Goal: Complete application form: Complete application form

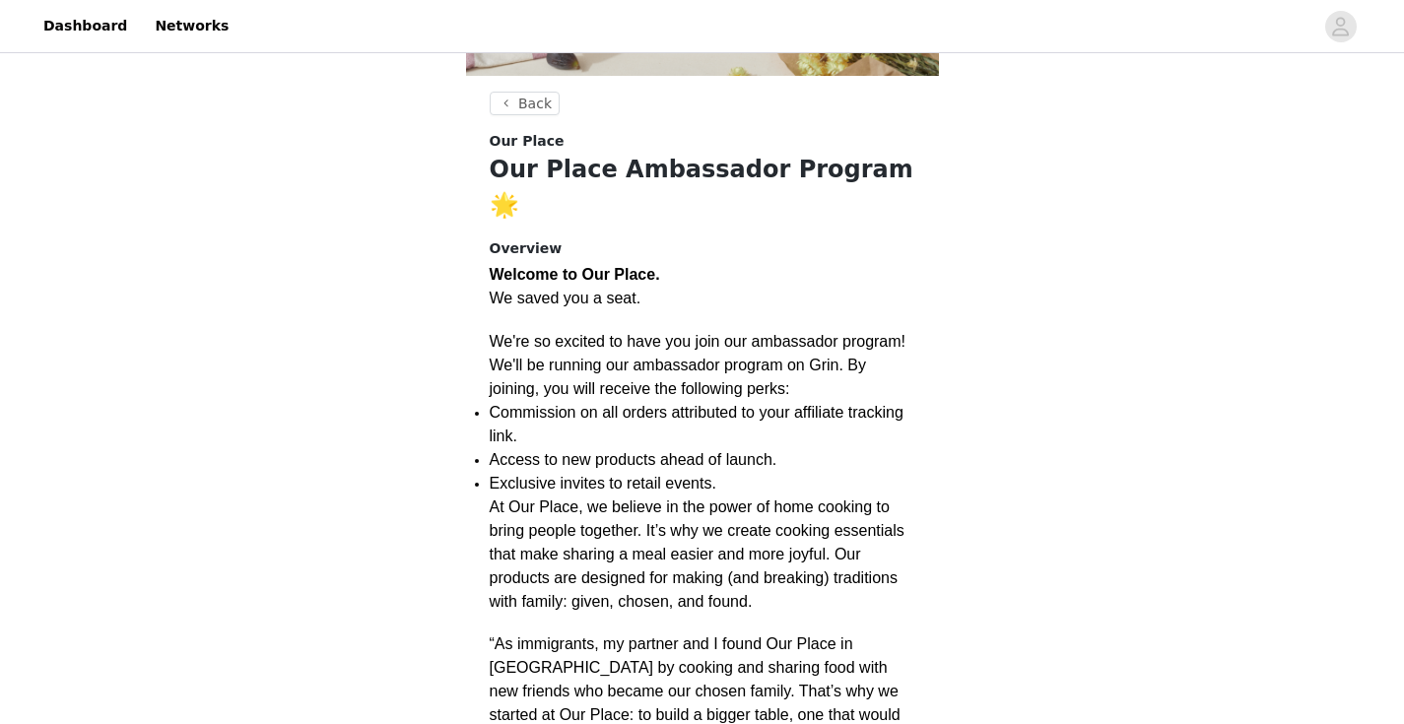
scroll to position [301, 0]
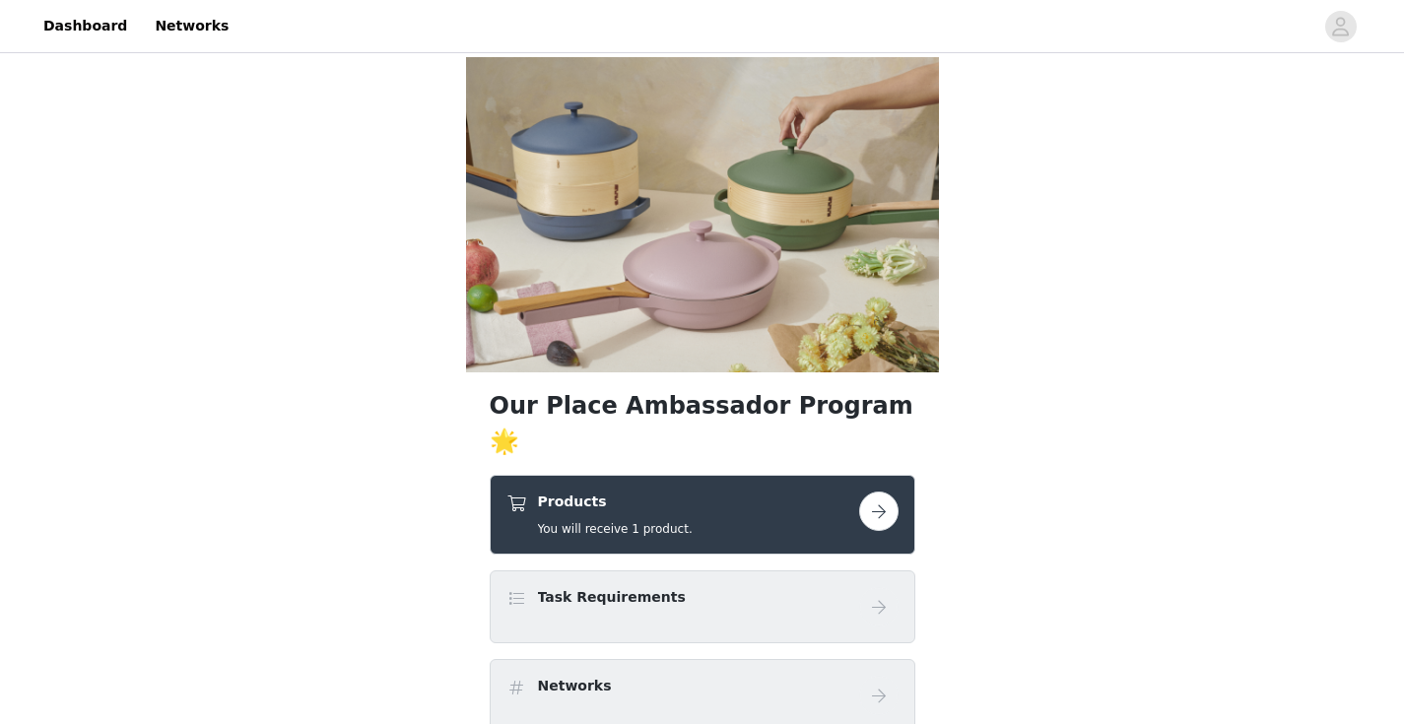
click at [884, 492] on button "button" at bounding box center [878, 511] width 39 height 39
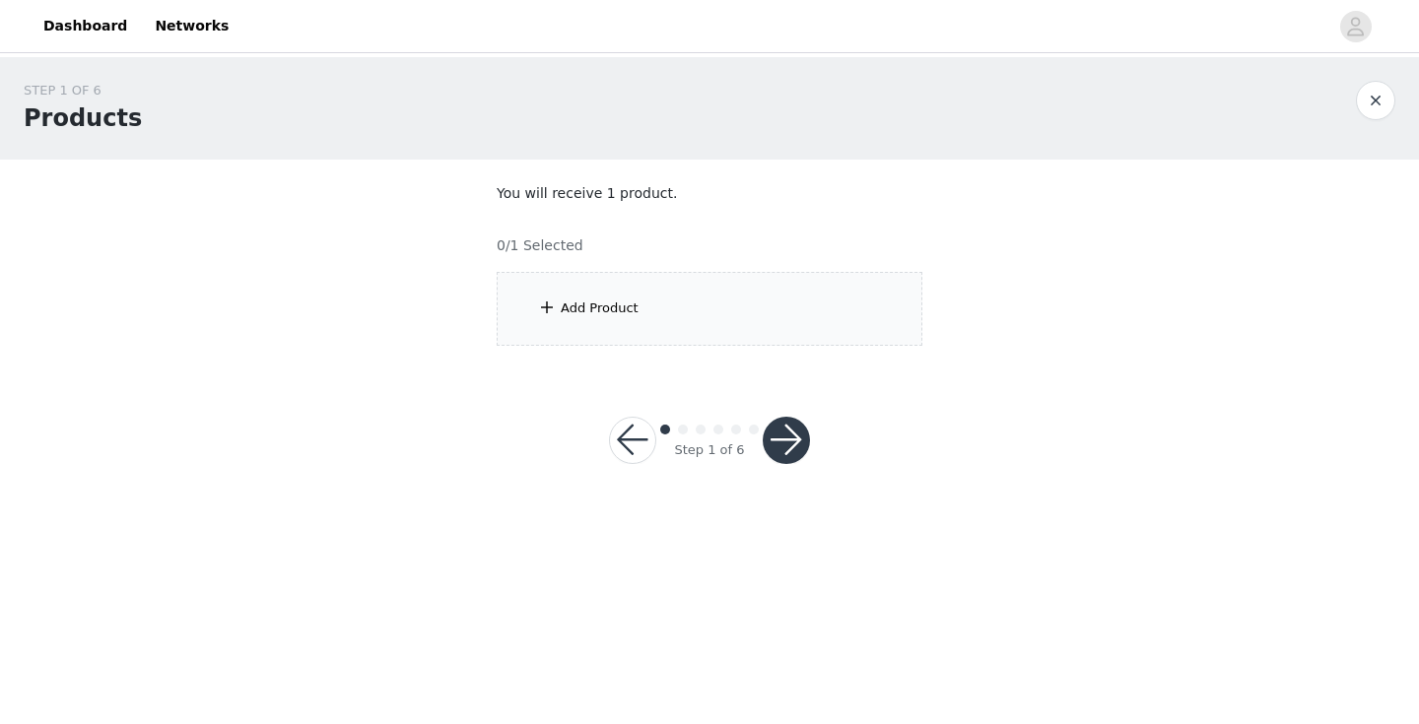
click at [812, 324] on div "Add Product" at bounding box center [710, 309] width 426 height 74
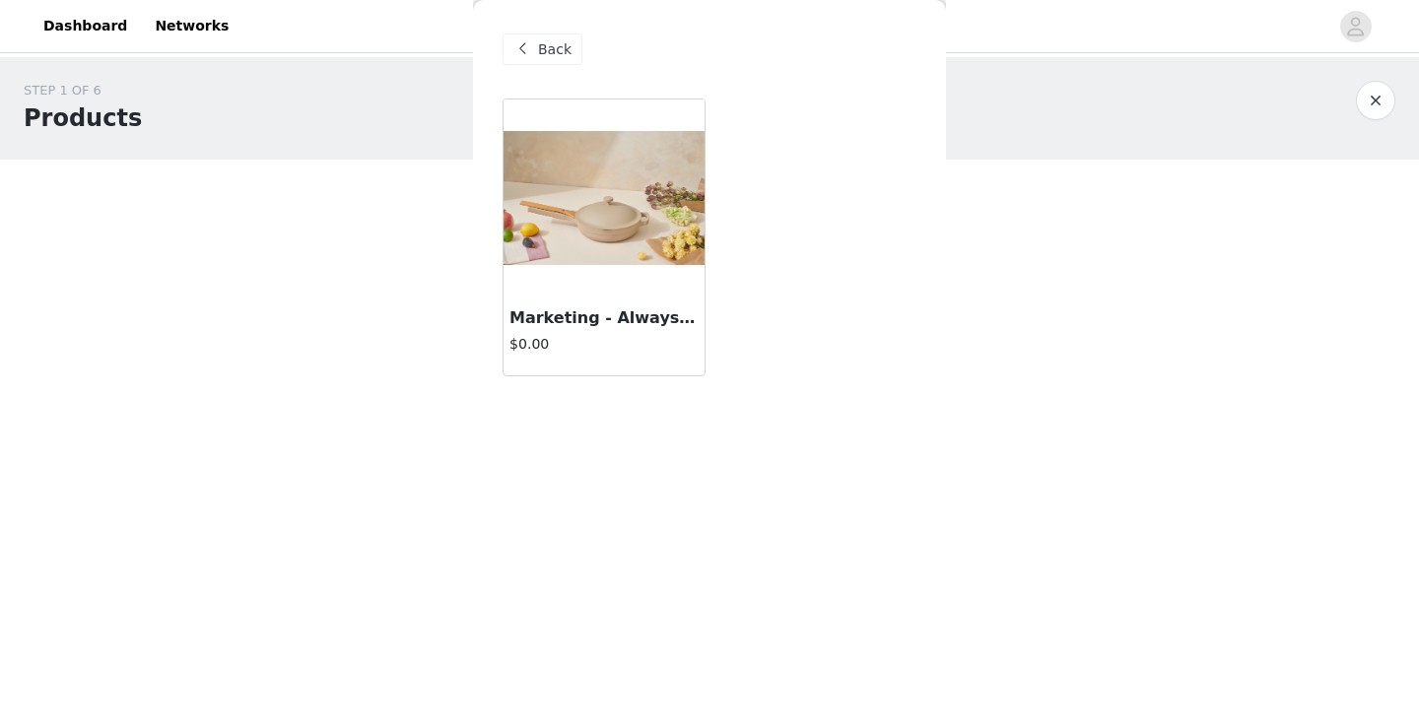
click at [613, 325] on h3 "Marketing - Always Pan 2.0" at bounding box center [603, 318] width 189 height 24
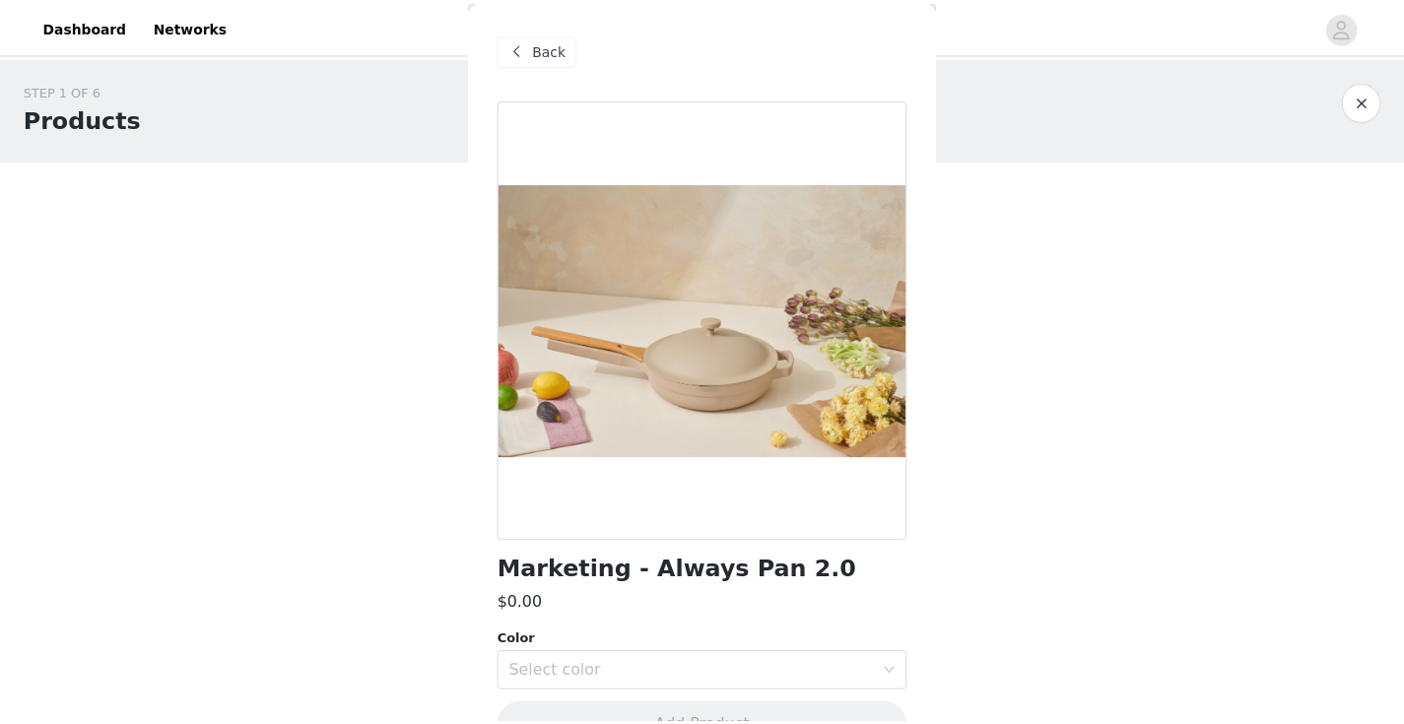
scroll to position [50, 0]
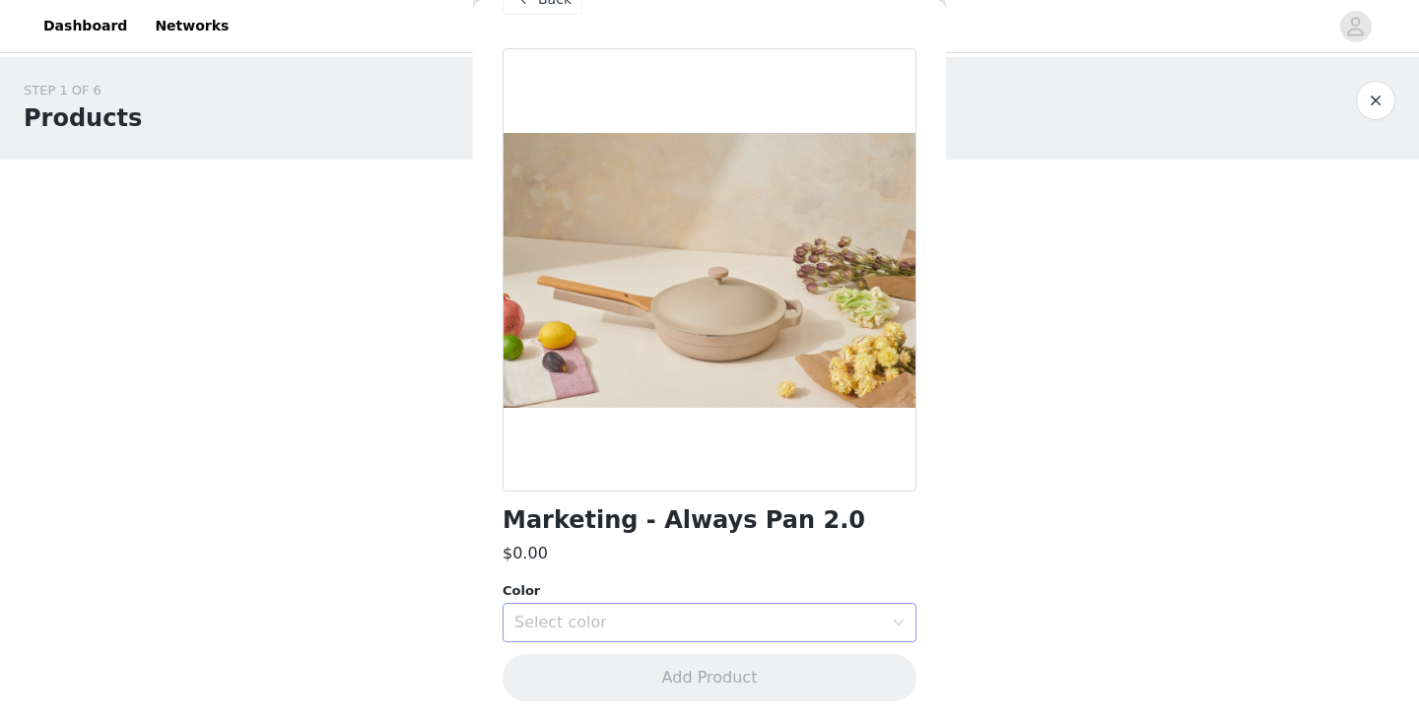
click at [581, 608] on div "Select color" at bounding box center [702, 622] width 377 height 37
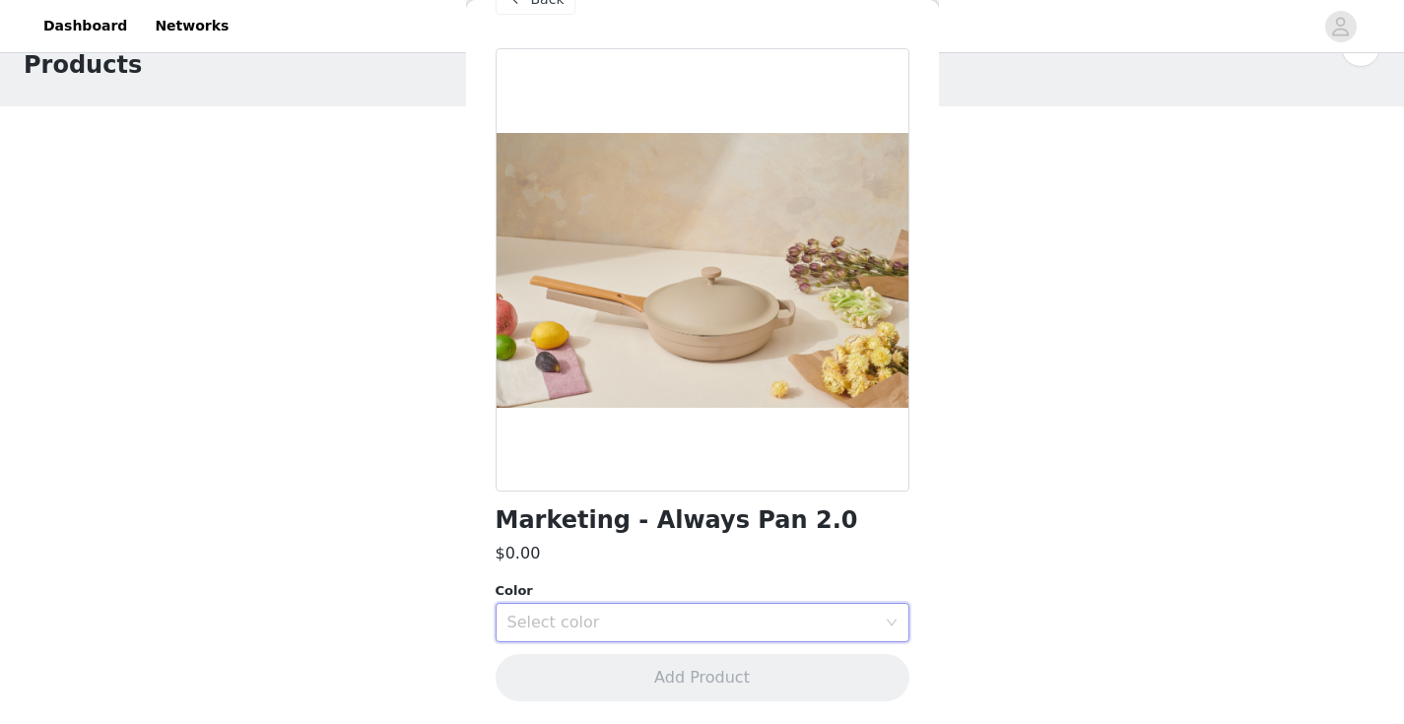
scroll to position [0, 0]
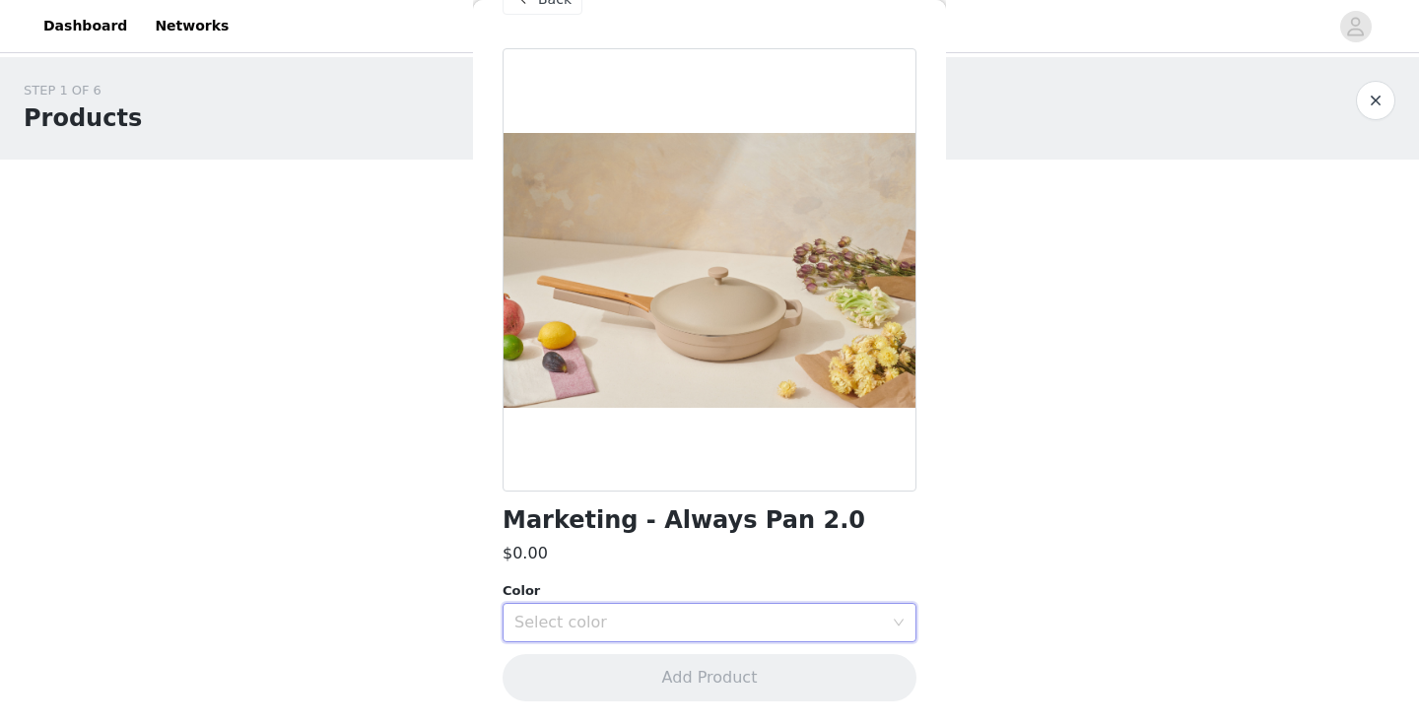
click at [688, 631] on div "Select color" at bounding box center [698, 623] width 369 height 20
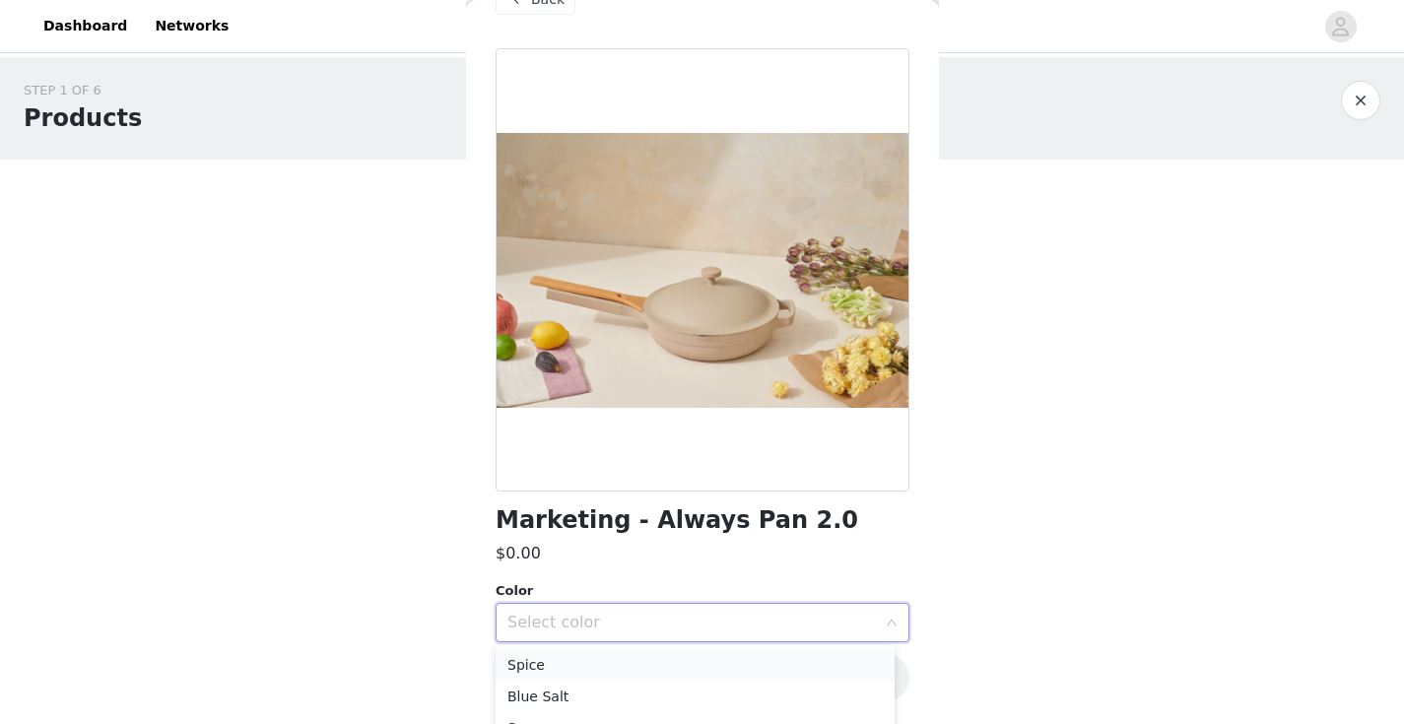
scroll to position [87, 0]
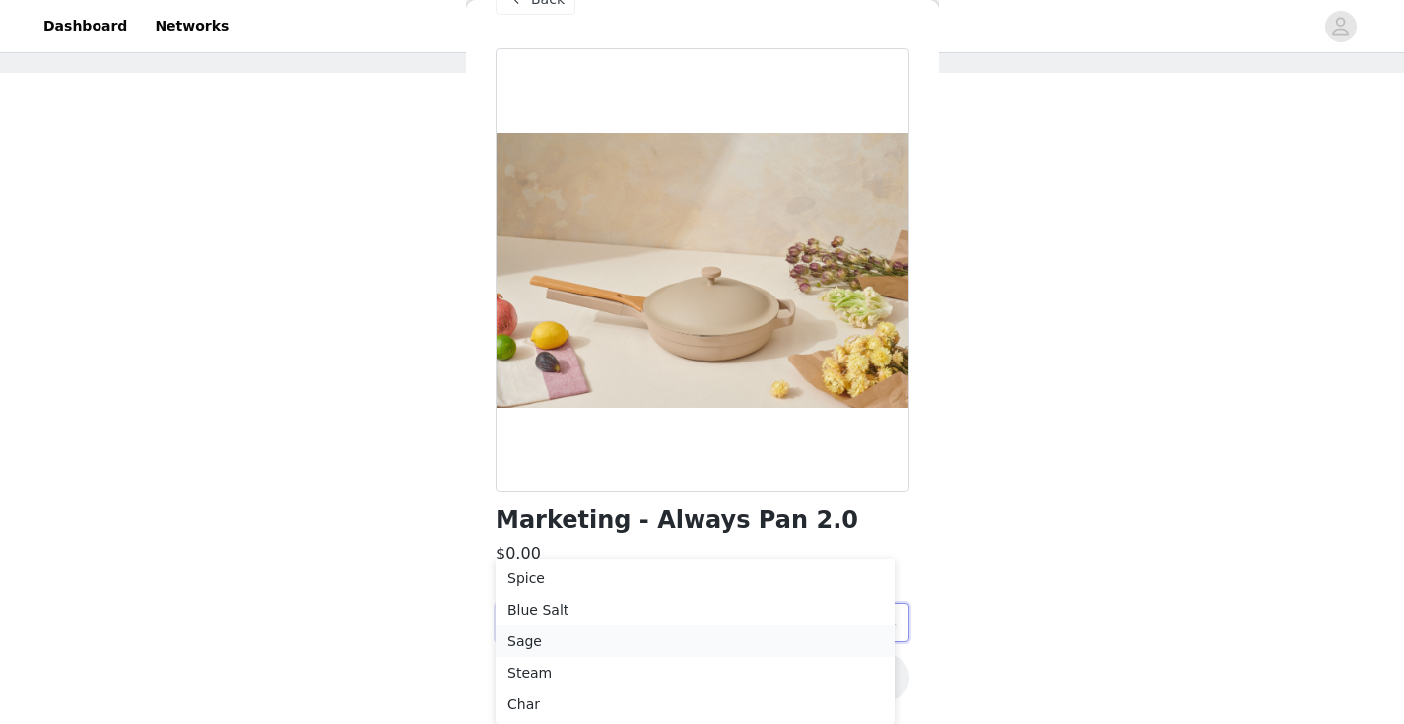
click at [655, 640] on li "Sage" at bounding box center [695, 642] width 399 height 32
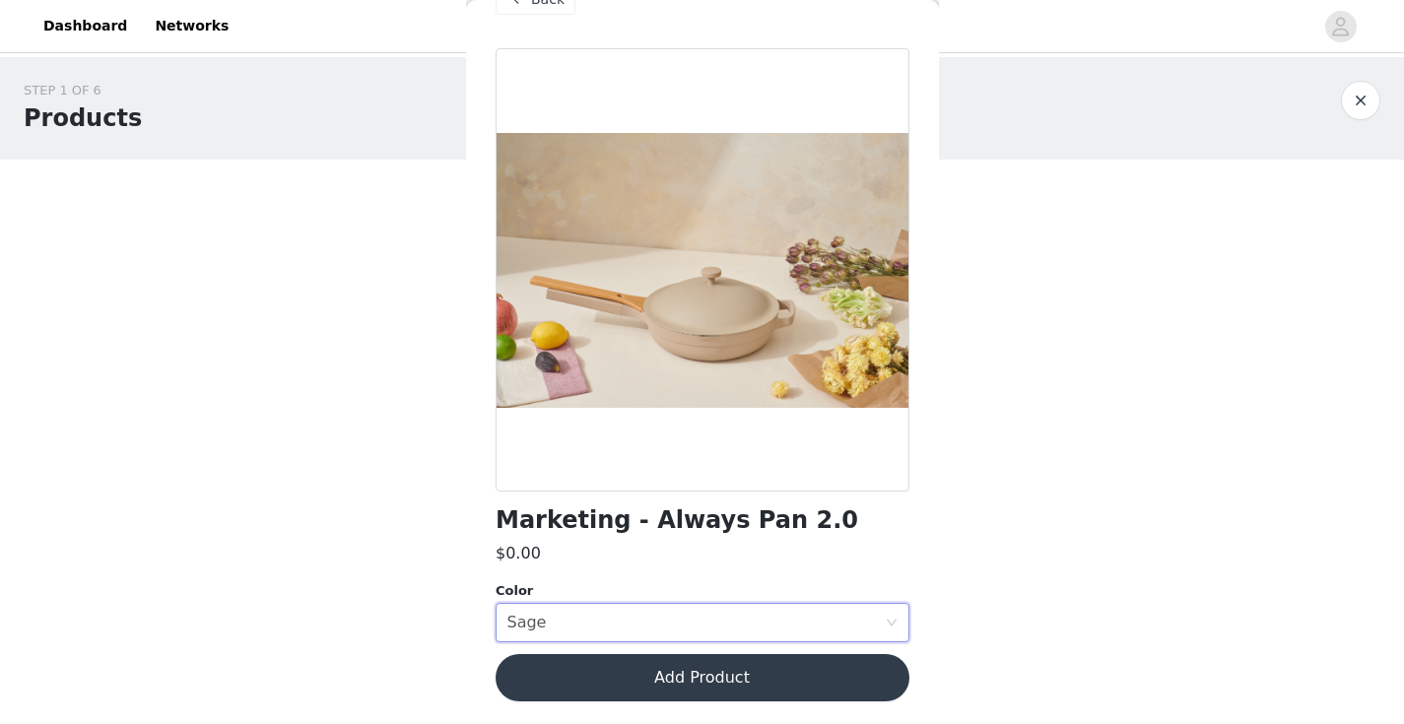
scroll to position [0, 0]
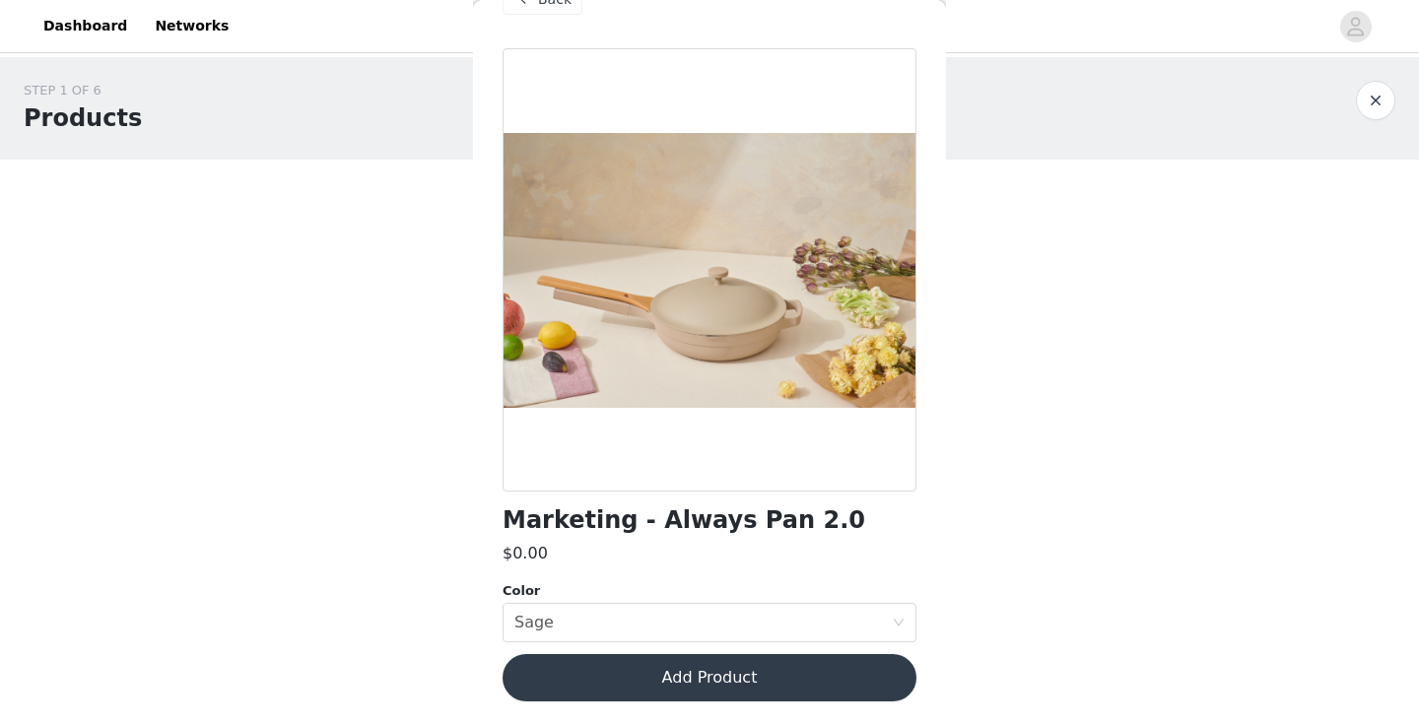
click at [649, 690] on button "Add Product" at bounding box center [710, 677] width 414 height 47
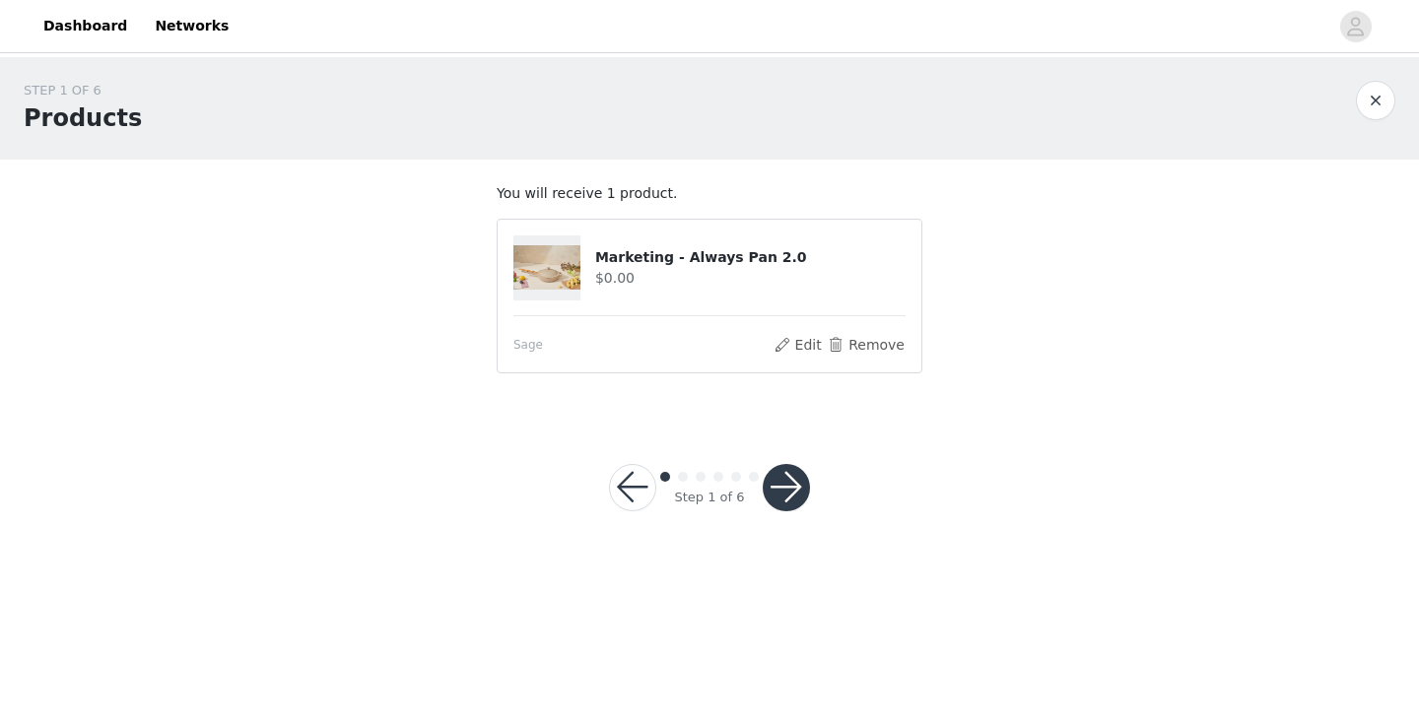
click at [791, 471] on button "button" at bounding box center [786, 487] width 47 height 47
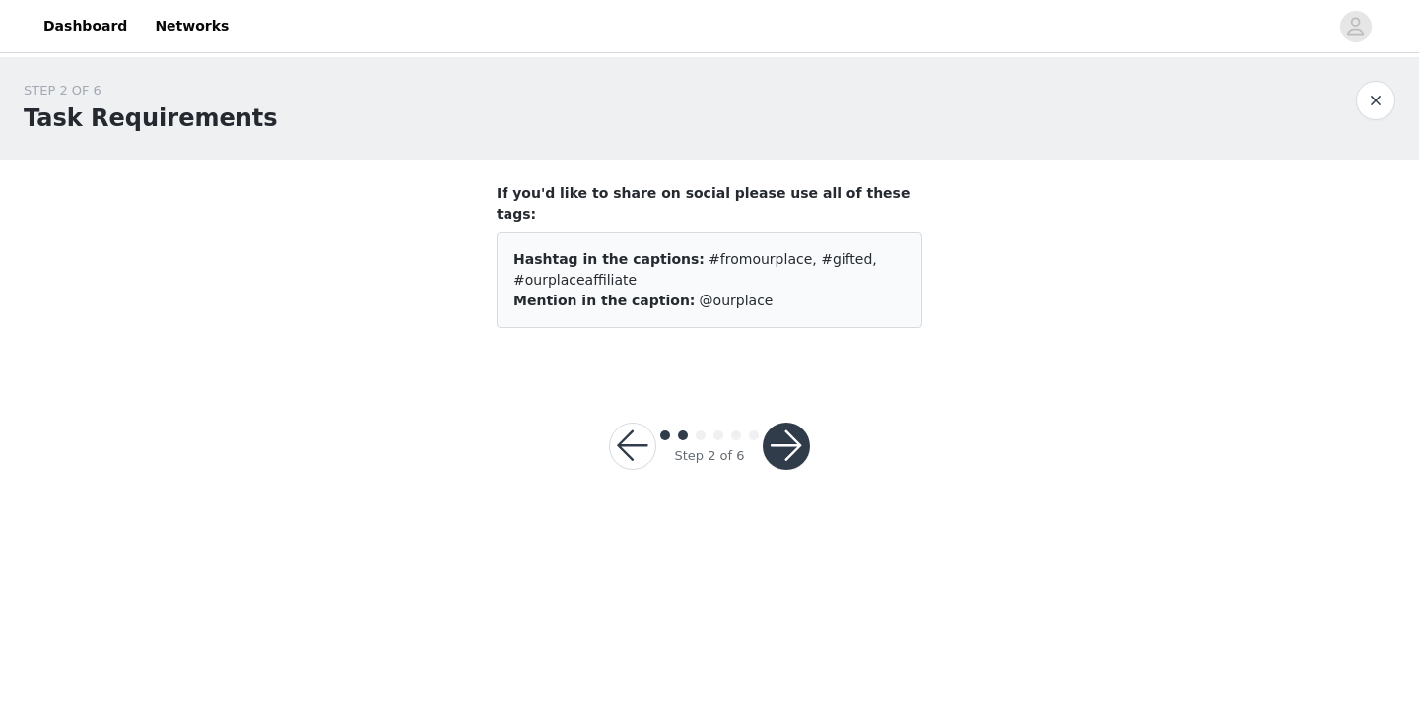
click at [794, 423] on button "button" at bounding box center [786, 446] width 47 height 47
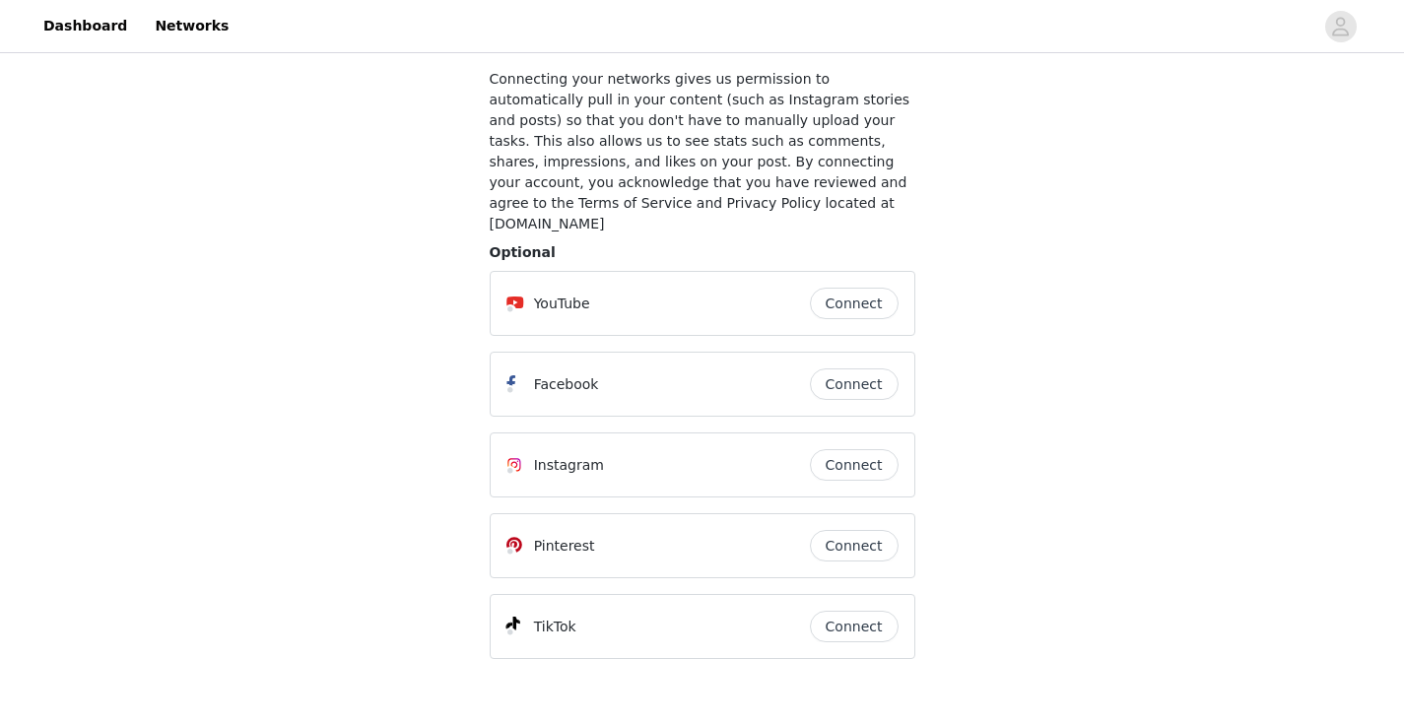
scroll to position [112, 0]
click at [851, 613] on button "Connect" at bounding box center [854, 629] width 89 height 32
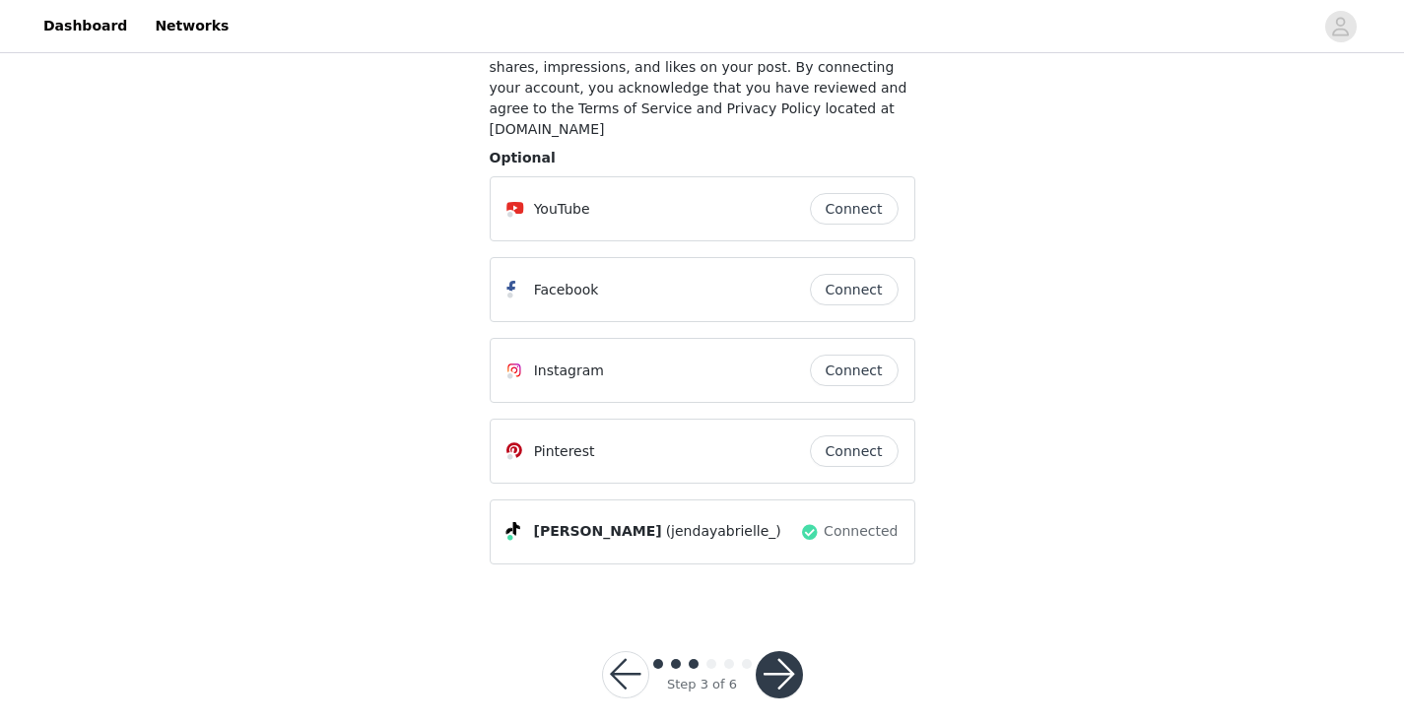
click at [847, 358] on button "Connect" at bounding box center [854, 371] width 89 height 32
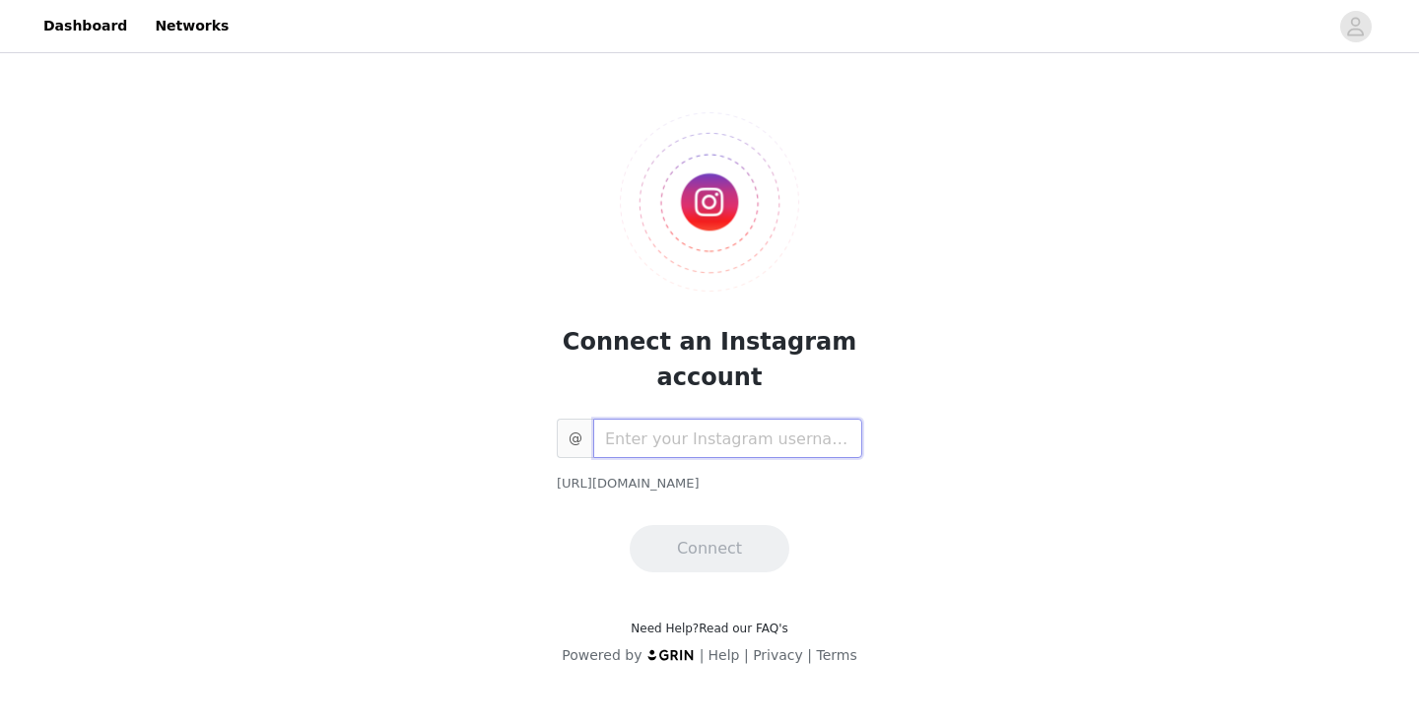
click at [770, 454] on input "text" at bounding box center [727, 438] width 269 height 39
type input "jendayabrielle"
click at [733, 543] on button "Connect" at bounding box center [710, 548] width 160 height 47
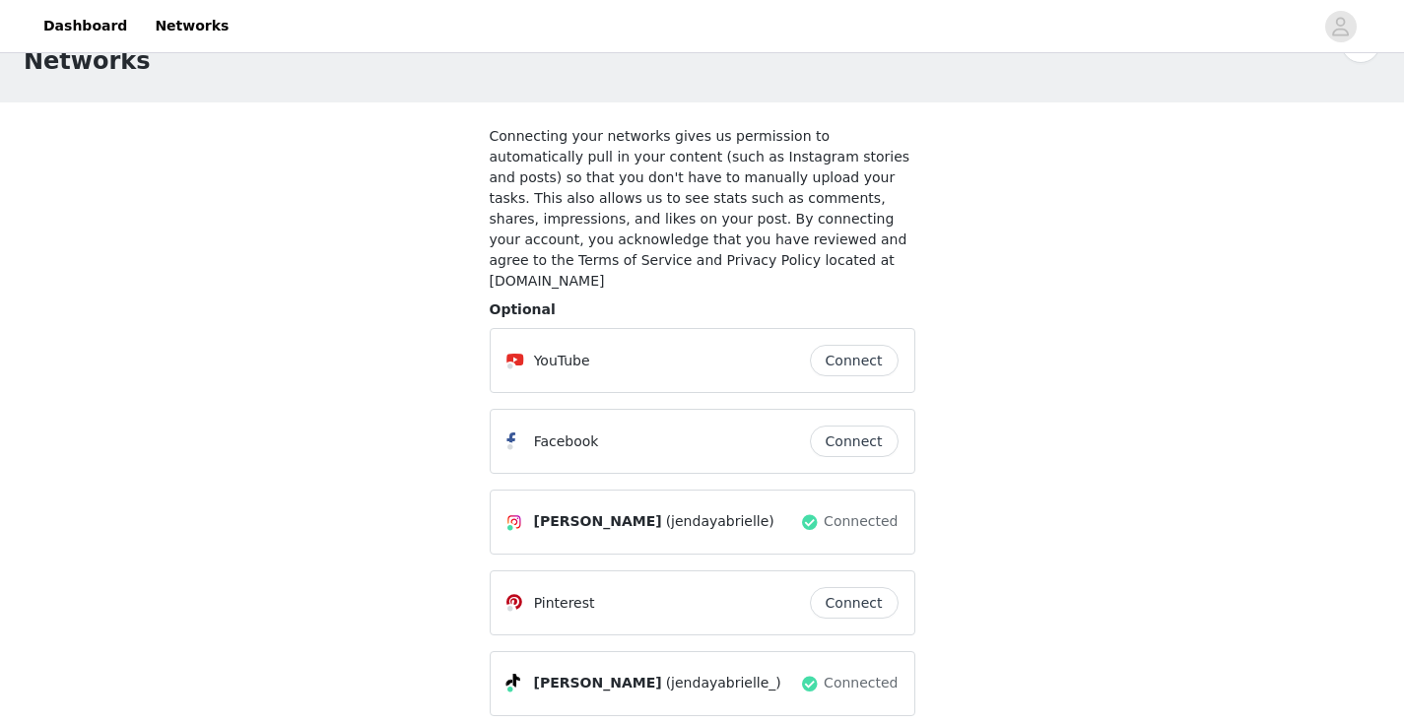
scroll to position [209, 0]
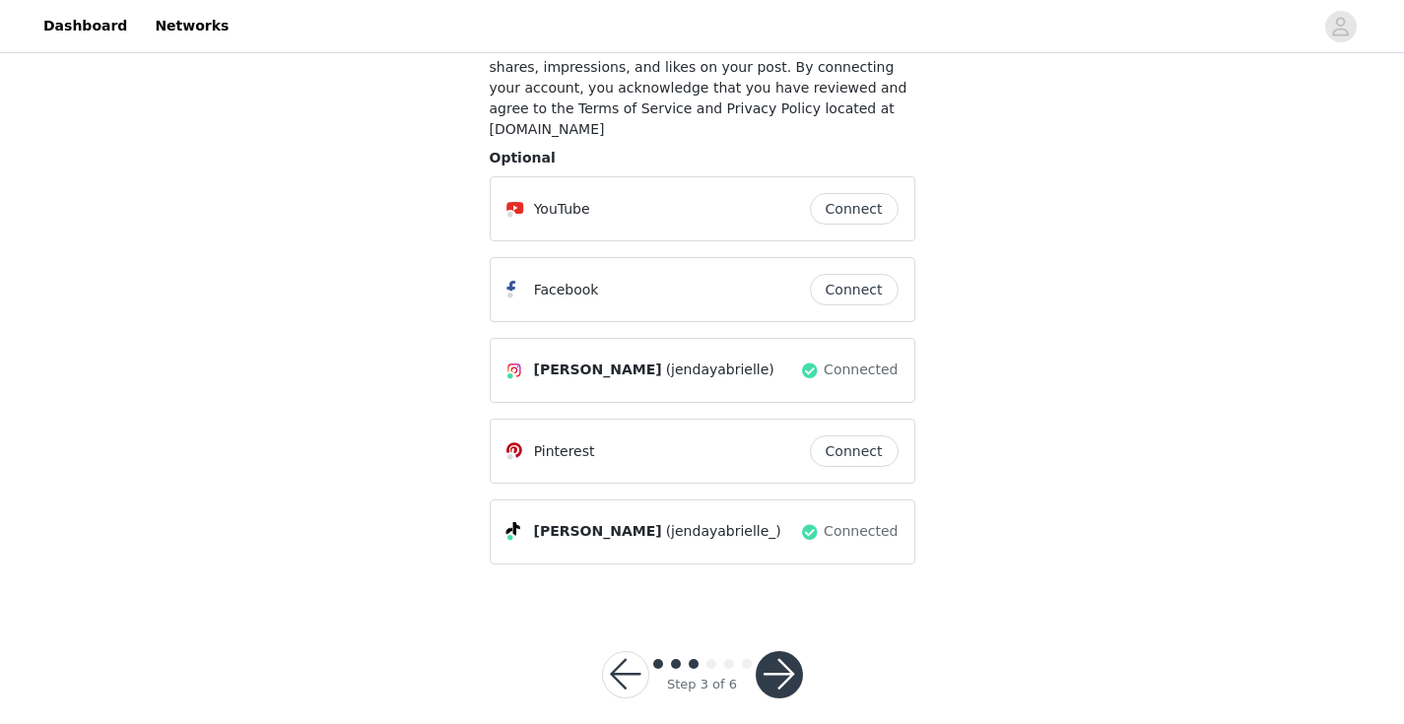
click at [775, 651] on button "button" at bounding box center [779, 674] width 47 height 47
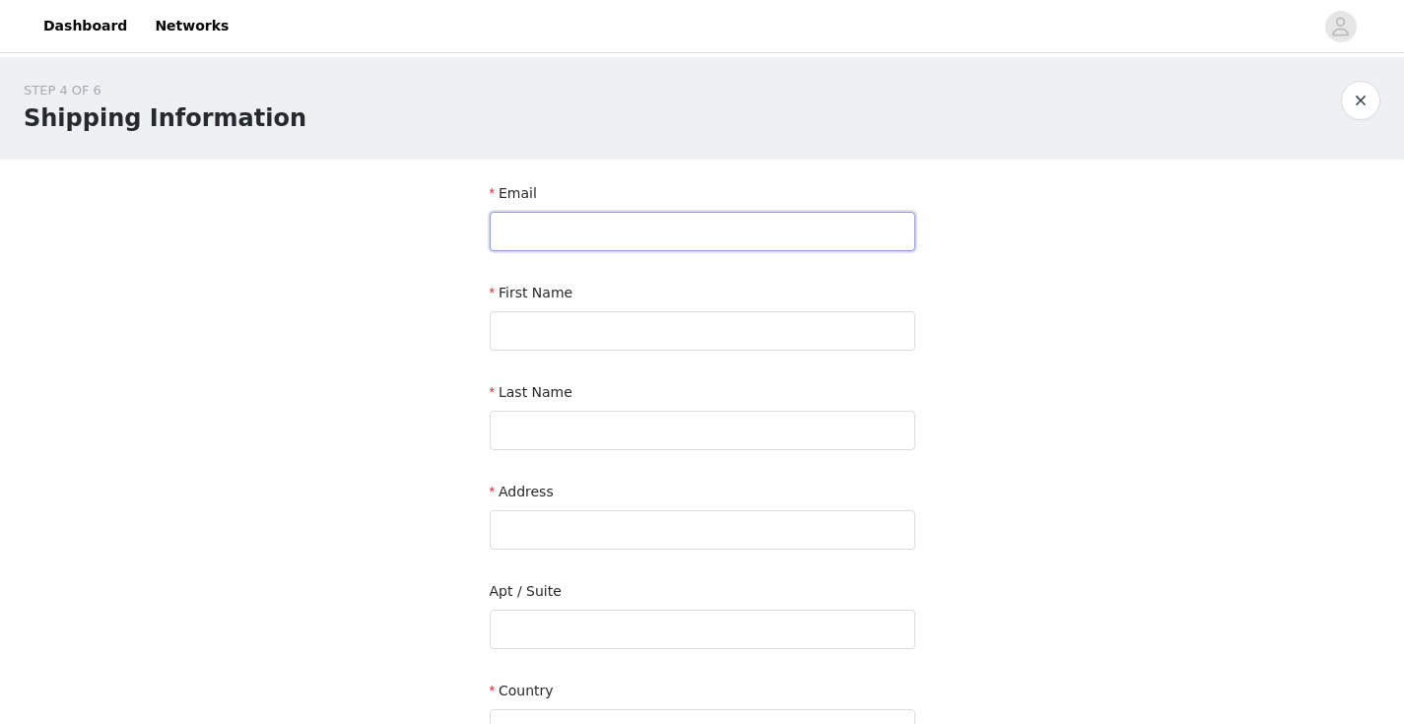
click at [624, 236] on input "text" at bounding box center [703, 231] width 426 height 39
type input "[EMAIL_ADDRESS][DOMAIN_NAME]"
type input "j"
type input "Jendaya"
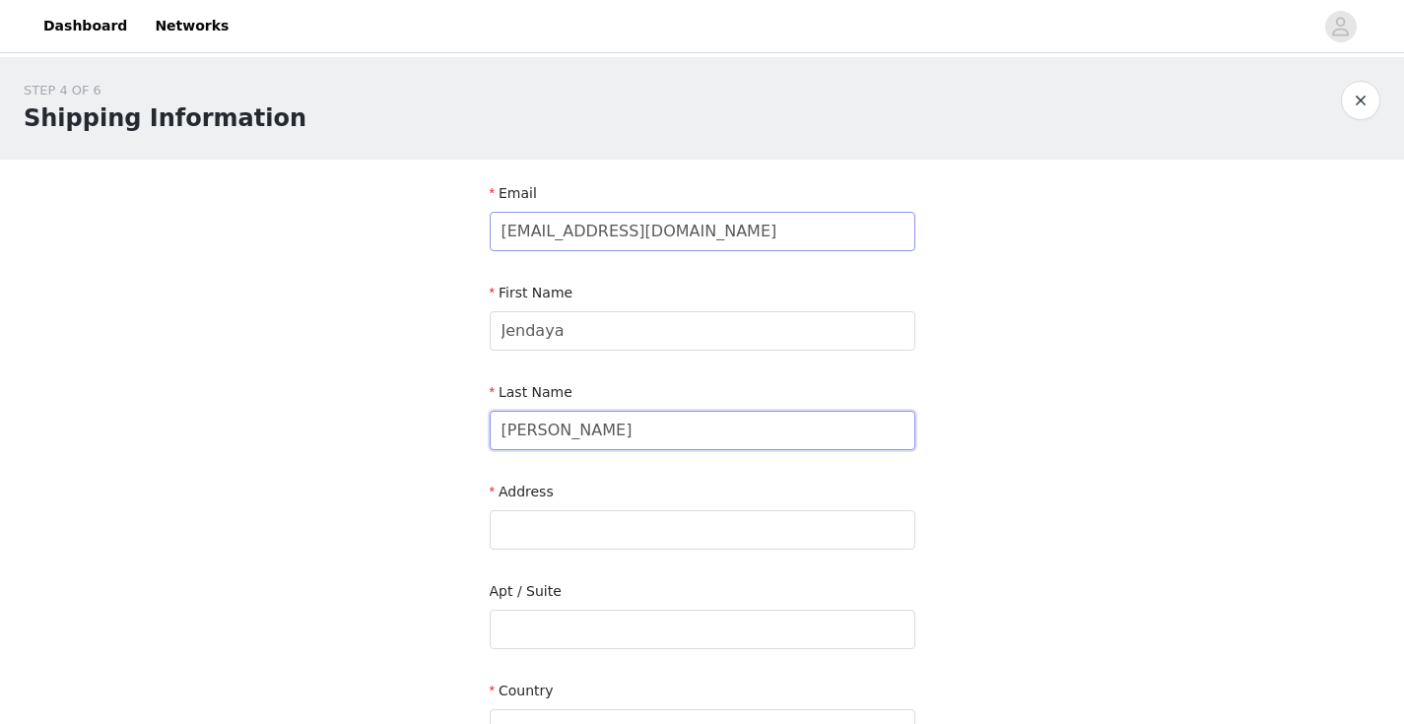
type input "[PERSON_NAME]"
type input "[STREET_ADDRESS][PERSON_NAME]"
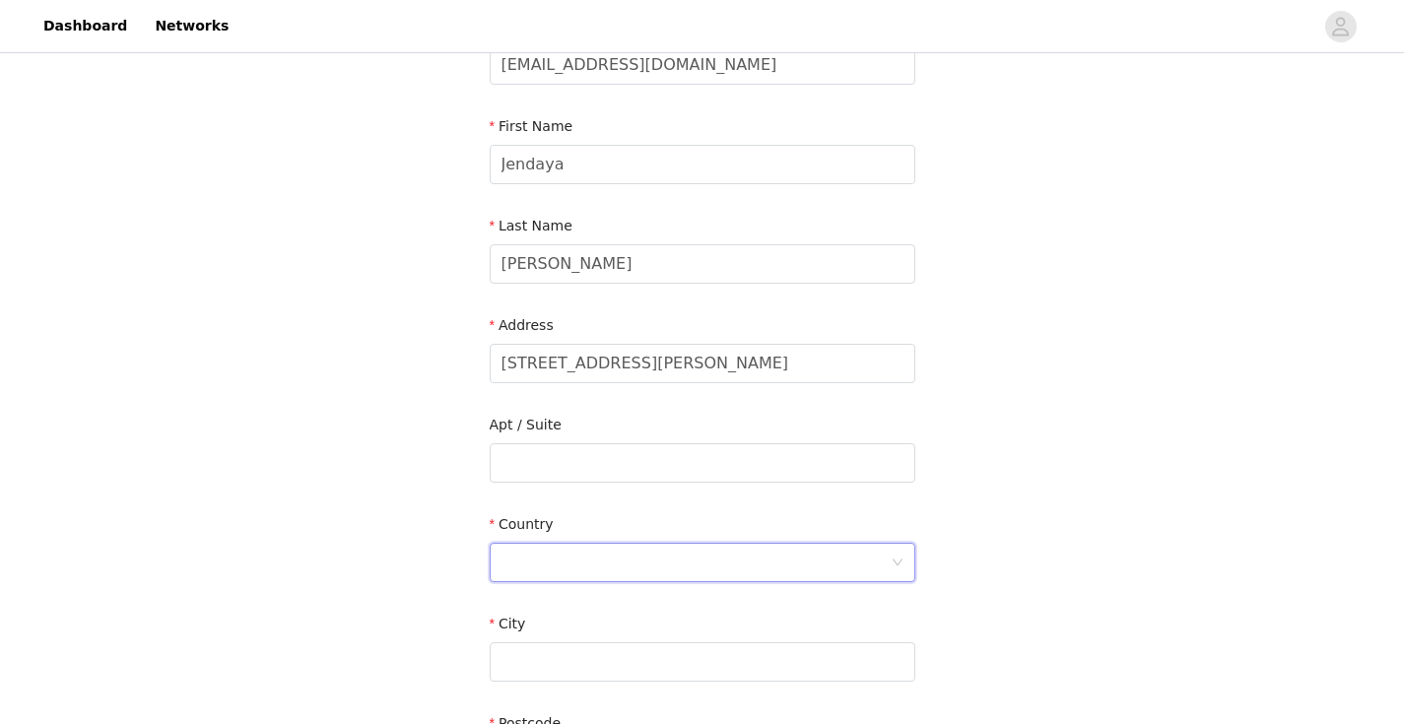
scroll to position [394, 0]
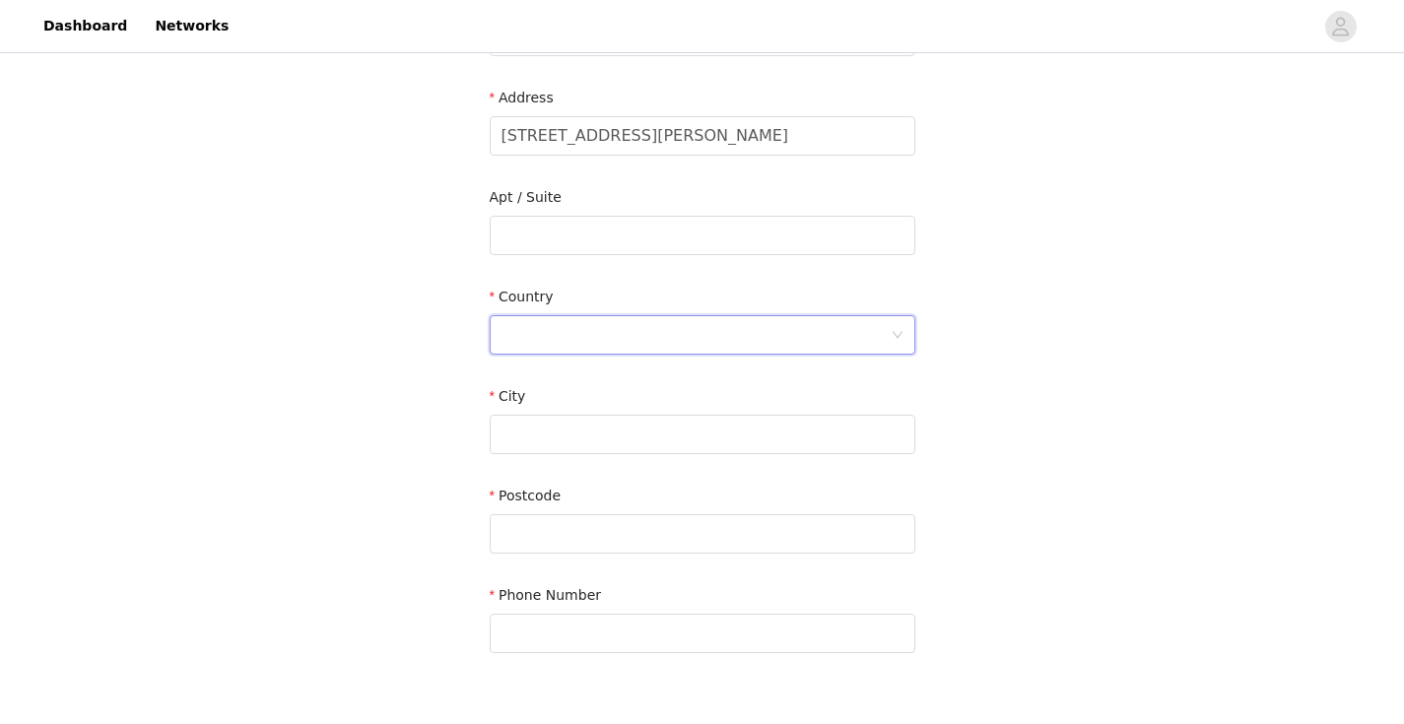
click at [614, 338] on div at bounding box center [696, 334] width 389 height 37
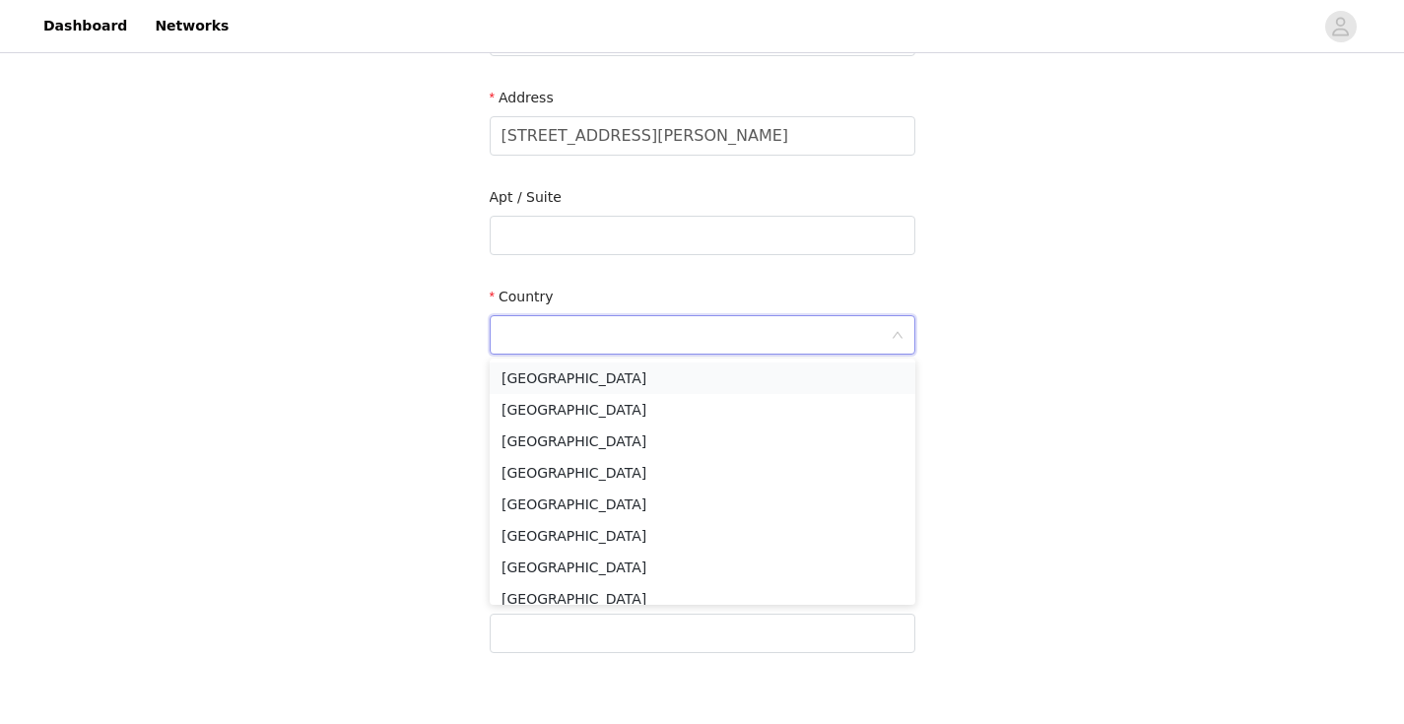
click at [601, 371] on li "[GEOGRAPHIC_DATA]" at bounding box center [703, 379] width 426 height 32
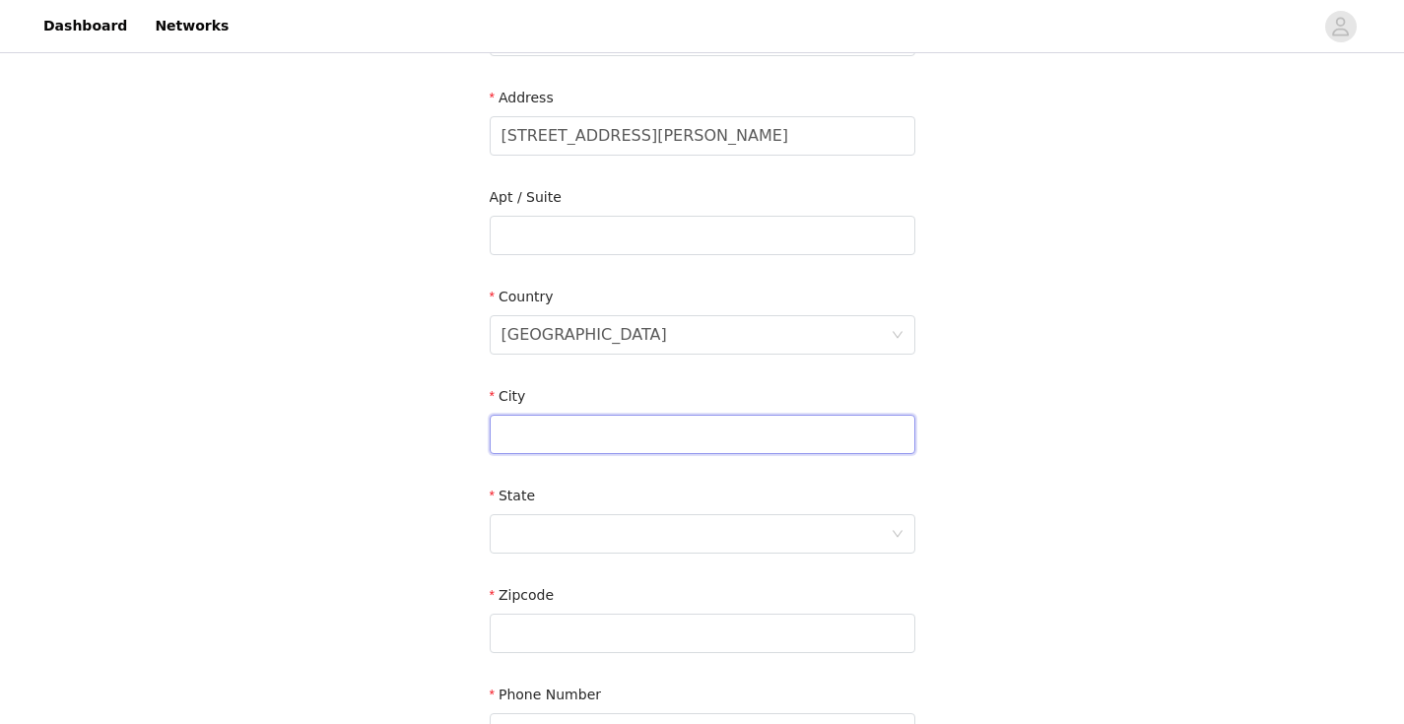
click at [584, 419] on input "text" at bounding box center [703, 434] width 426 height 39
type input "s"
type input "Snellville"
click at [553, 543] on div at bounding box center [696, 533] width 389 height 37
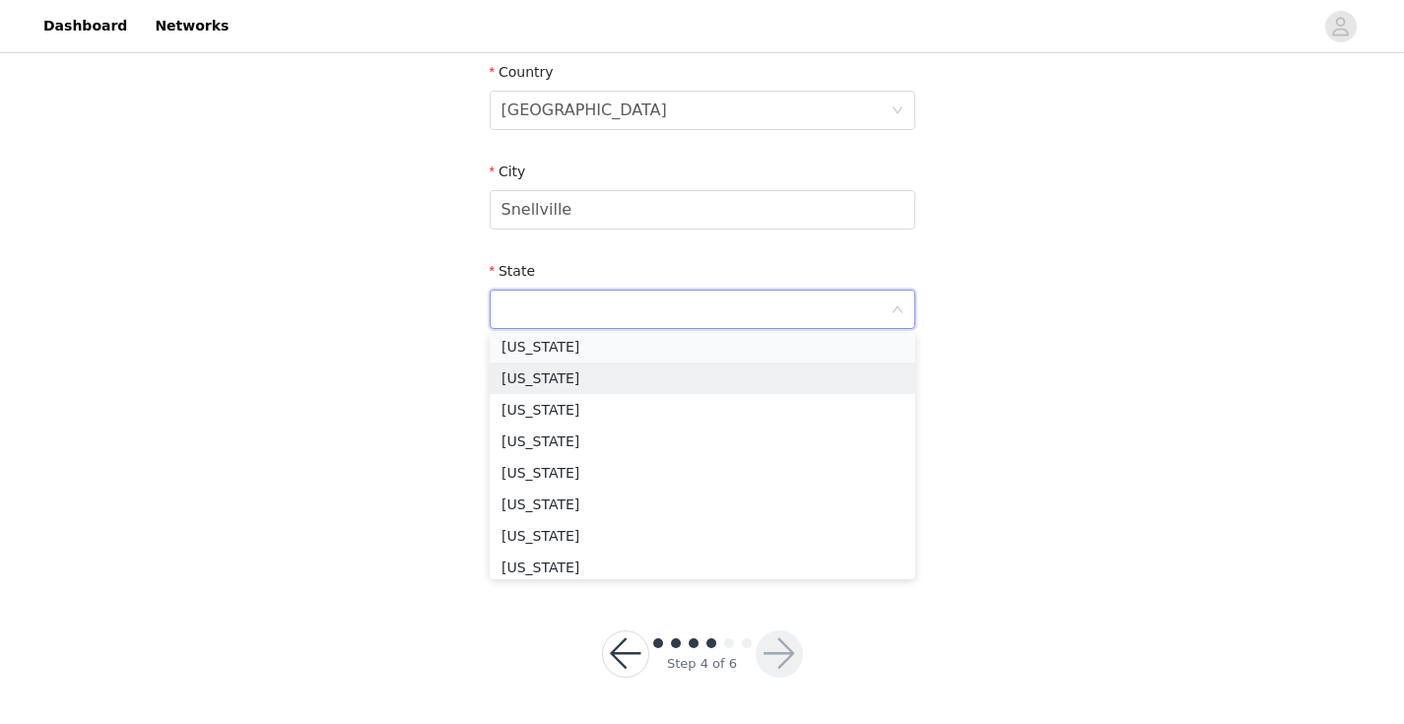
scroll to position [477, 0]
click at [558, 346] on li "[US_STATE]" at bounding box center [703, 349] width 426 height 32
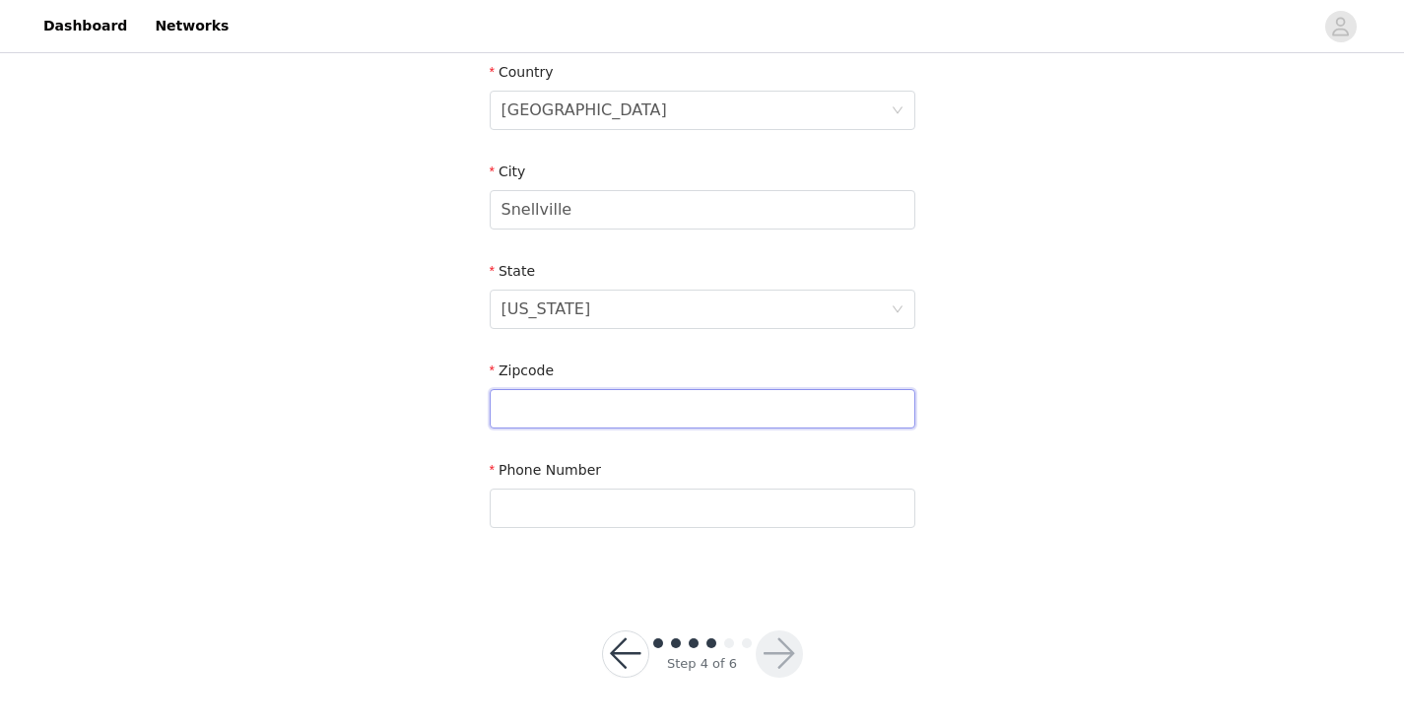
click at [556, 409] on input "text" at bounding box center [703, 408] width 426 height 39
type input "30039"
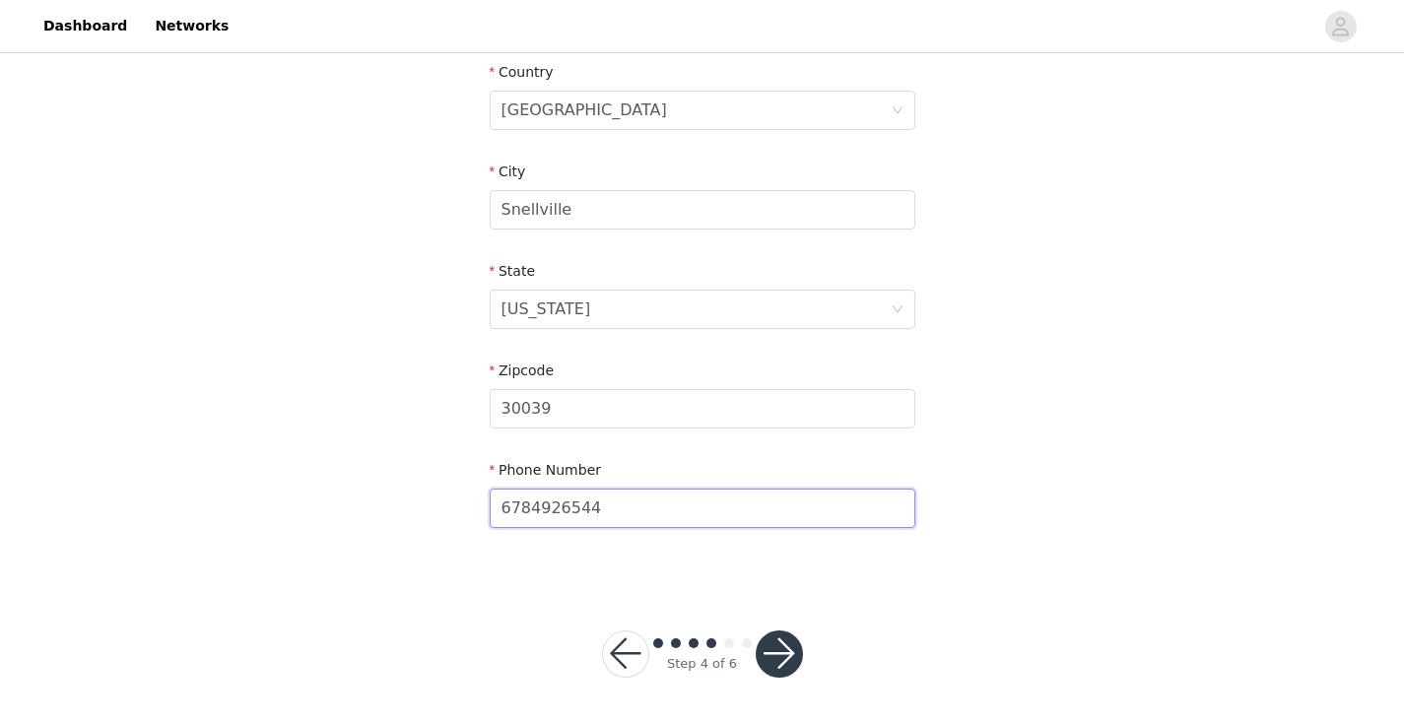
type input "6784926544"
click at [791, 641] on button "button" at bounding box center [779, 654] width 47 height 47
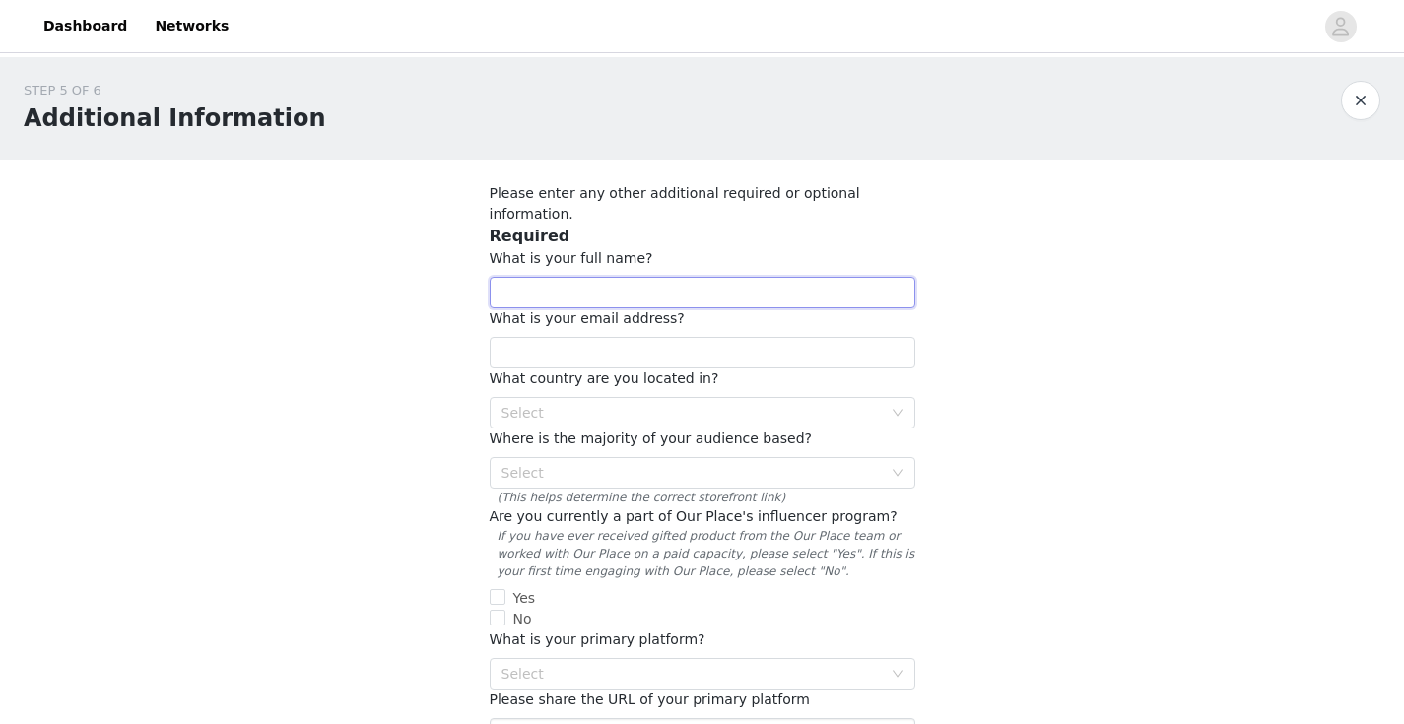
click at [695, 277] on input "text" at bounding box center [703, 293] width 426 height 32
type input "[PERSON_NAME]"
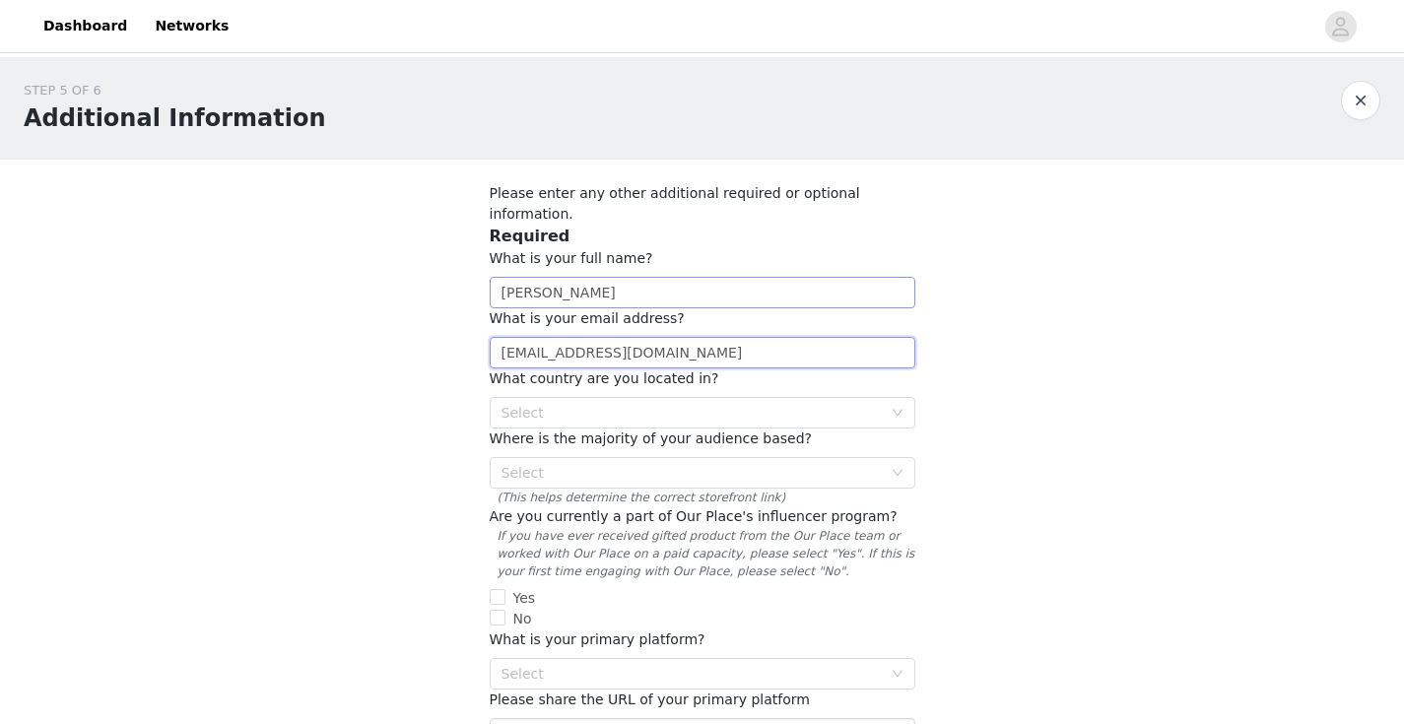
type input "[EMAIL_ADDRESS][DOMAIN_NAME]"
click at [670, 403] on div "Select" at bounding box center [692, 413] width 380 height 20
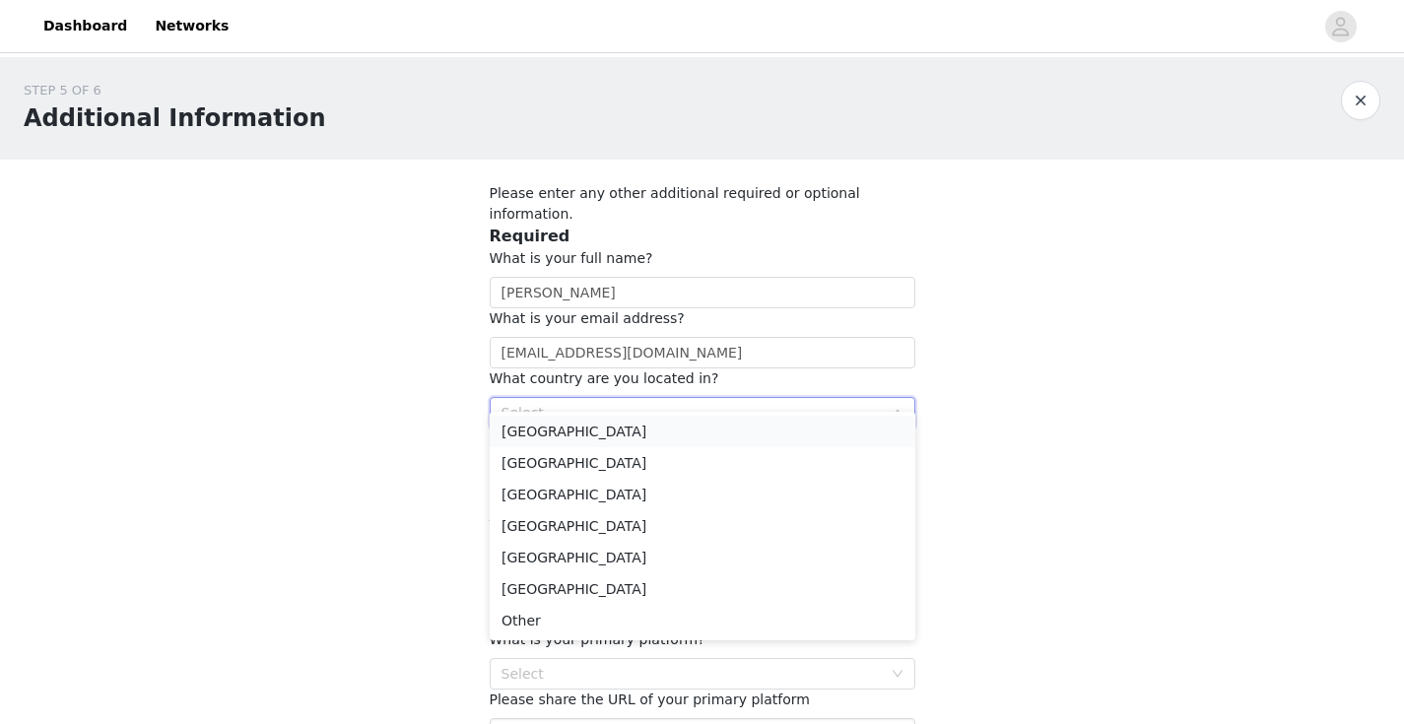
click at [655, 434] on li "[GEOGRAPHIC_DATA]" at bounding box center [703, 432] width 426 height 32
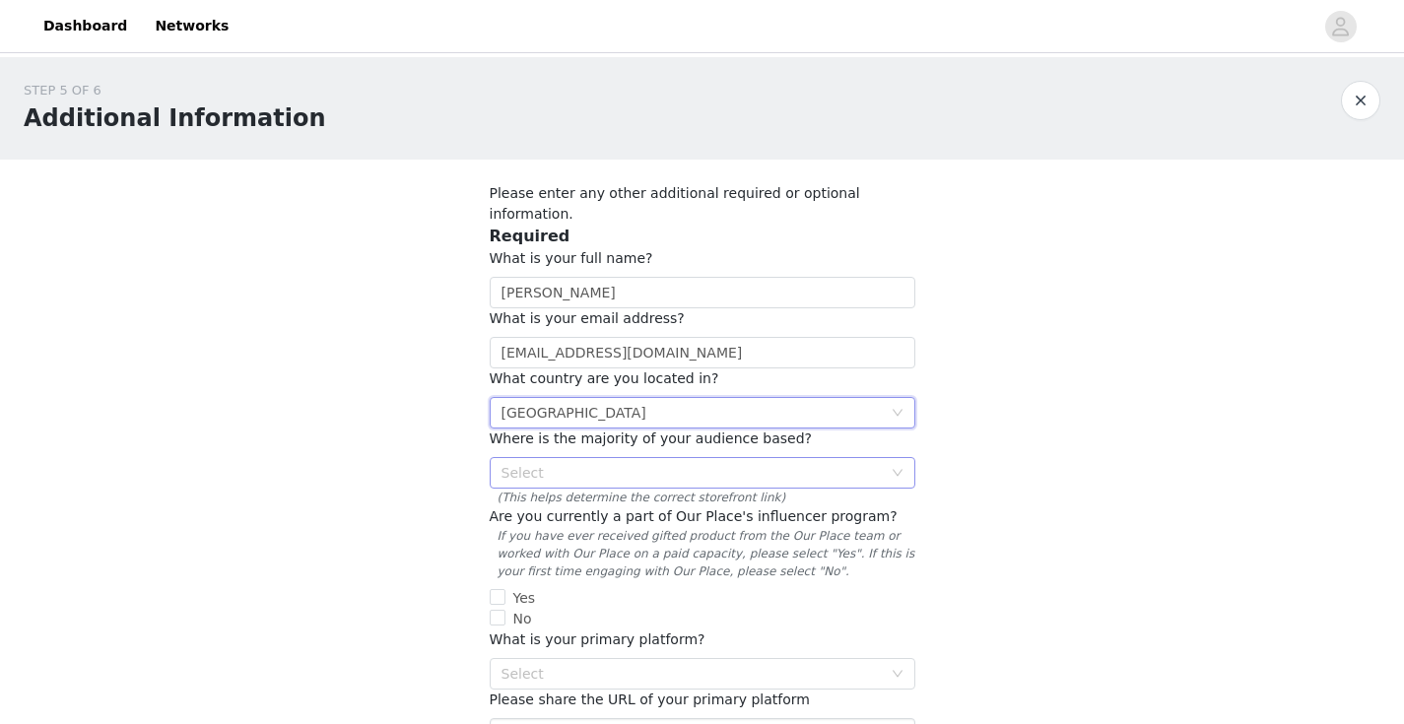
click at [625, 463] on div "Select" at bounding box center [692, 473] width 380 height 20
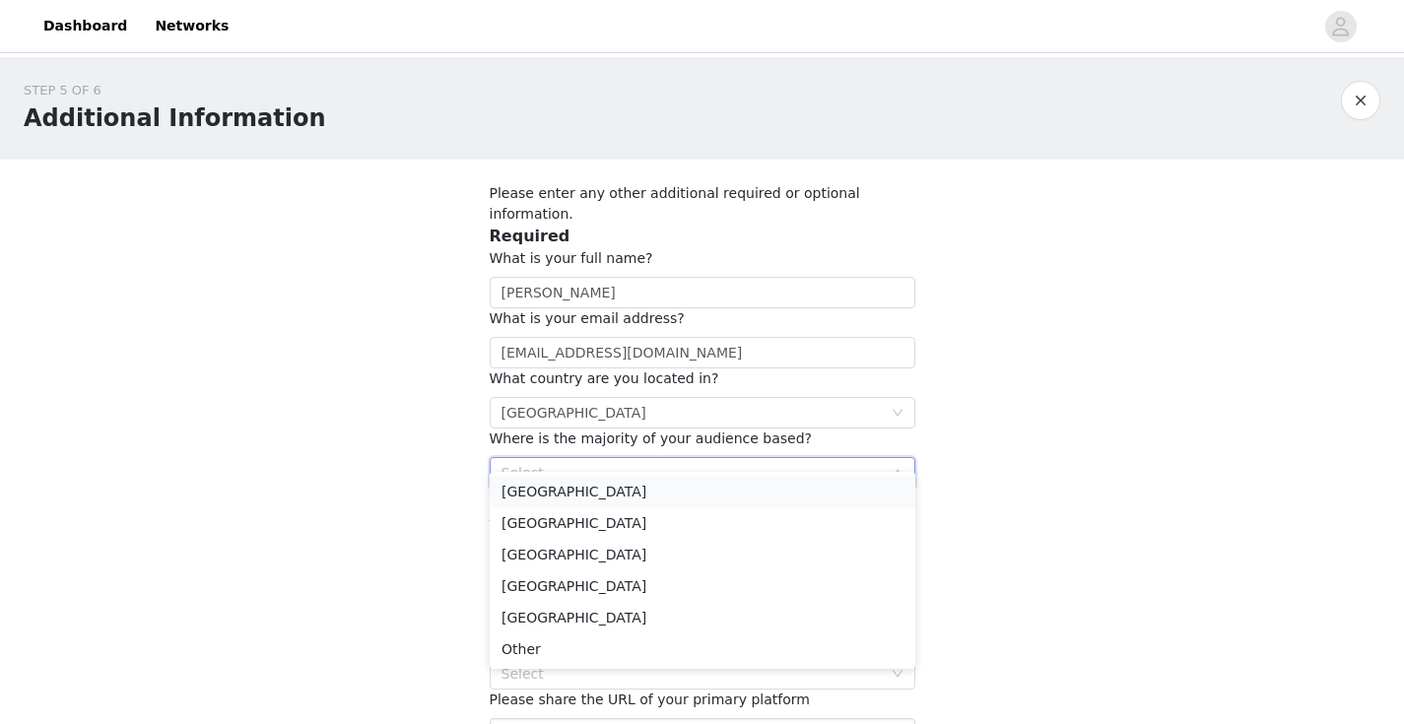
click at [616, 494] on li "[GEOGRAPHIC_DATA]" at bounding box center [703, 492] width 426 height 32
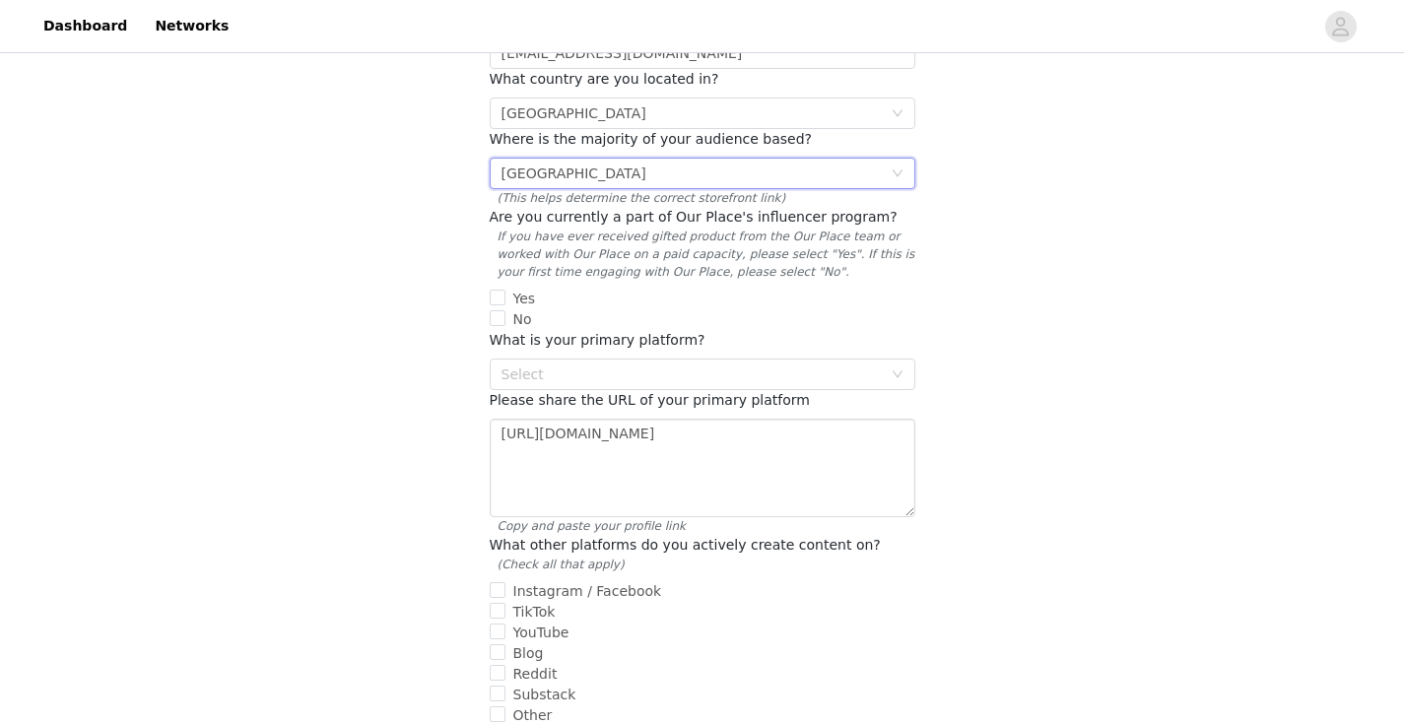
scroll to position [321, 0]
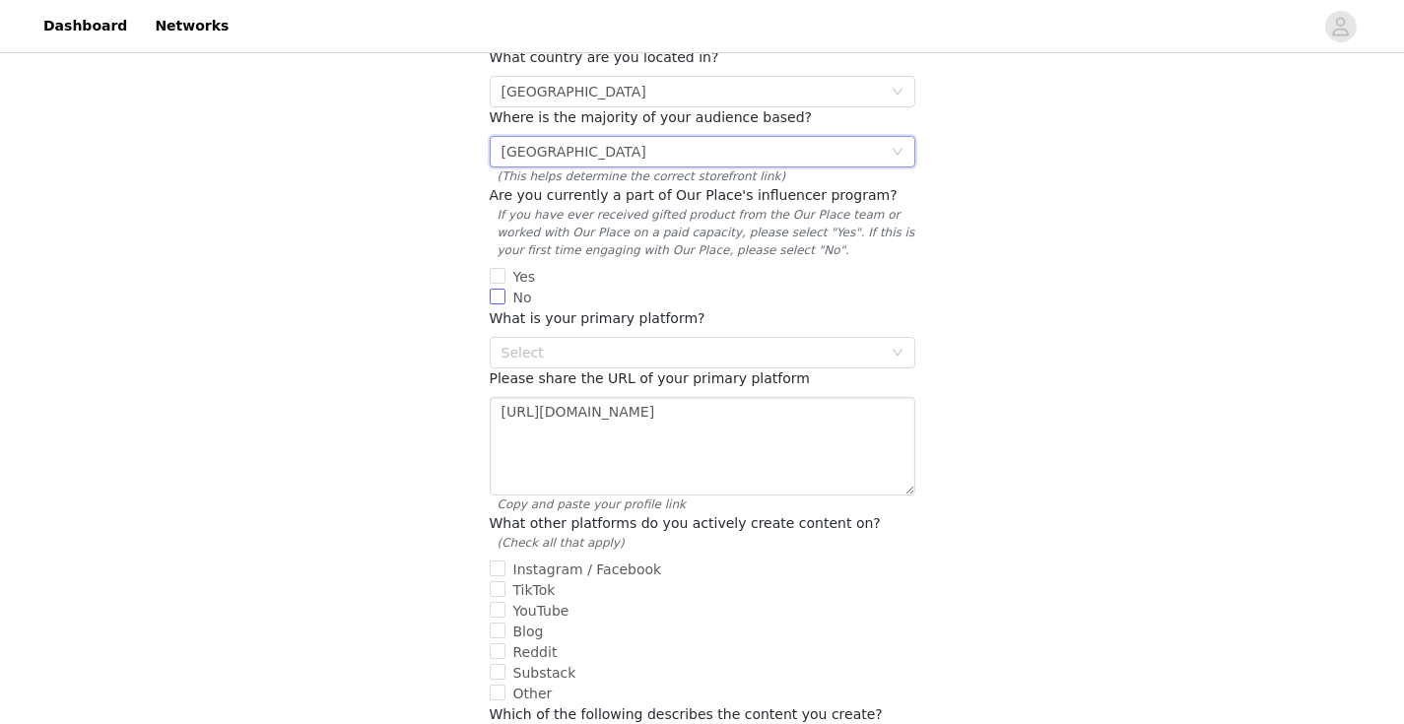
click at [501, 289] on input "No" at bounding box center [498, 297] width 16 height 16
checkbox input "true"
click at [530, 343] on div "Select" at bounding box center [692, 353] width 380 height 20
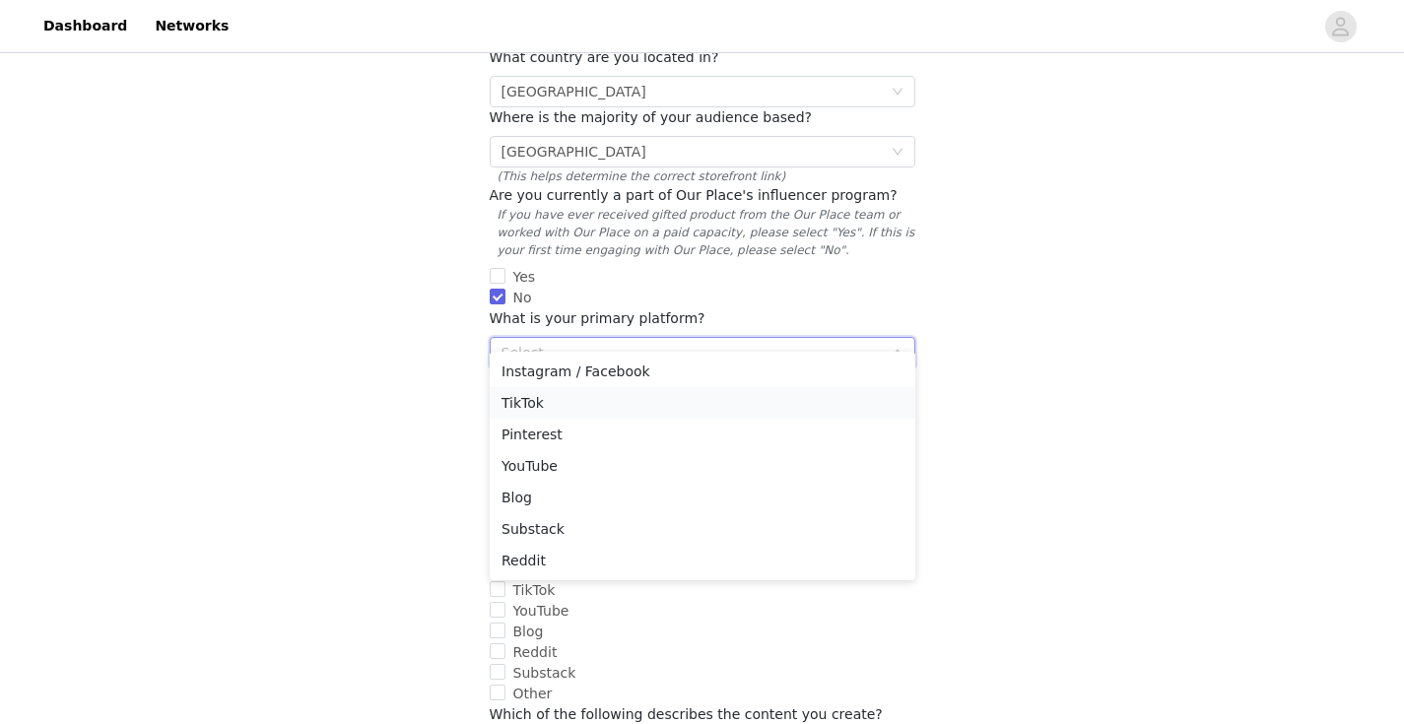
click at [532, 402] on li "TikTok" at bounding box center [703, 403] width 426 height 32
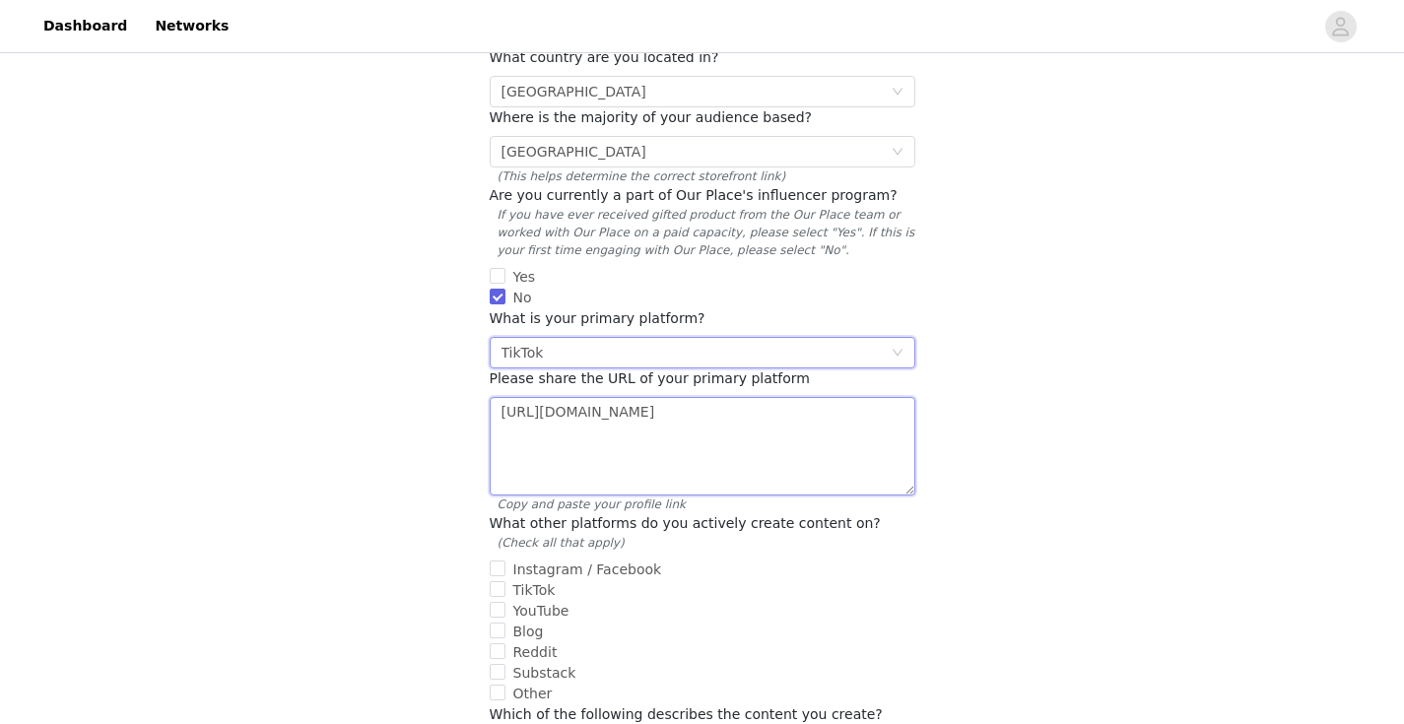
click at [531, 419] on textarea "[URL][DOMAIN_NAME]" at bounding box center [703, 446] width 426 height 99
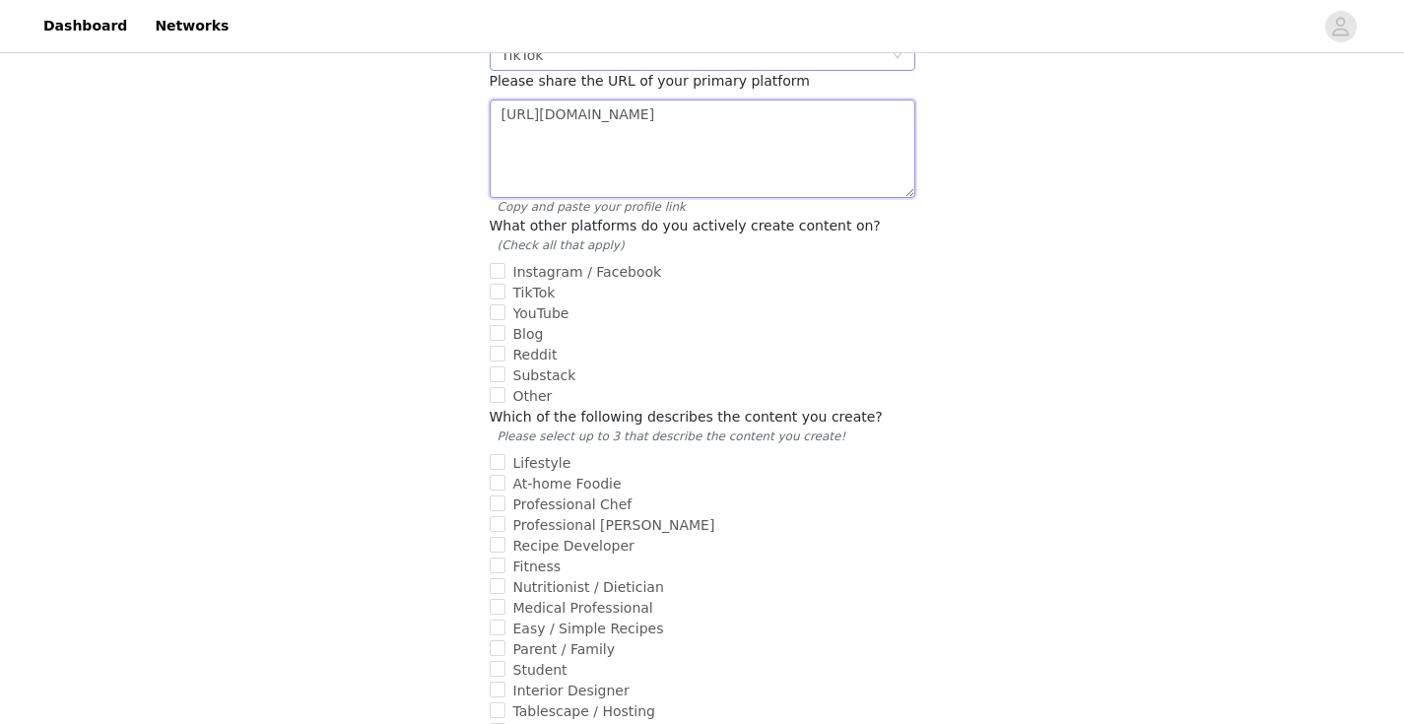
scroll to position [623, 0]
click at [501, 259] on input "Instagram / Facebook" at bounding box center [498, 267] width 16 height 16
checkbox input "true"
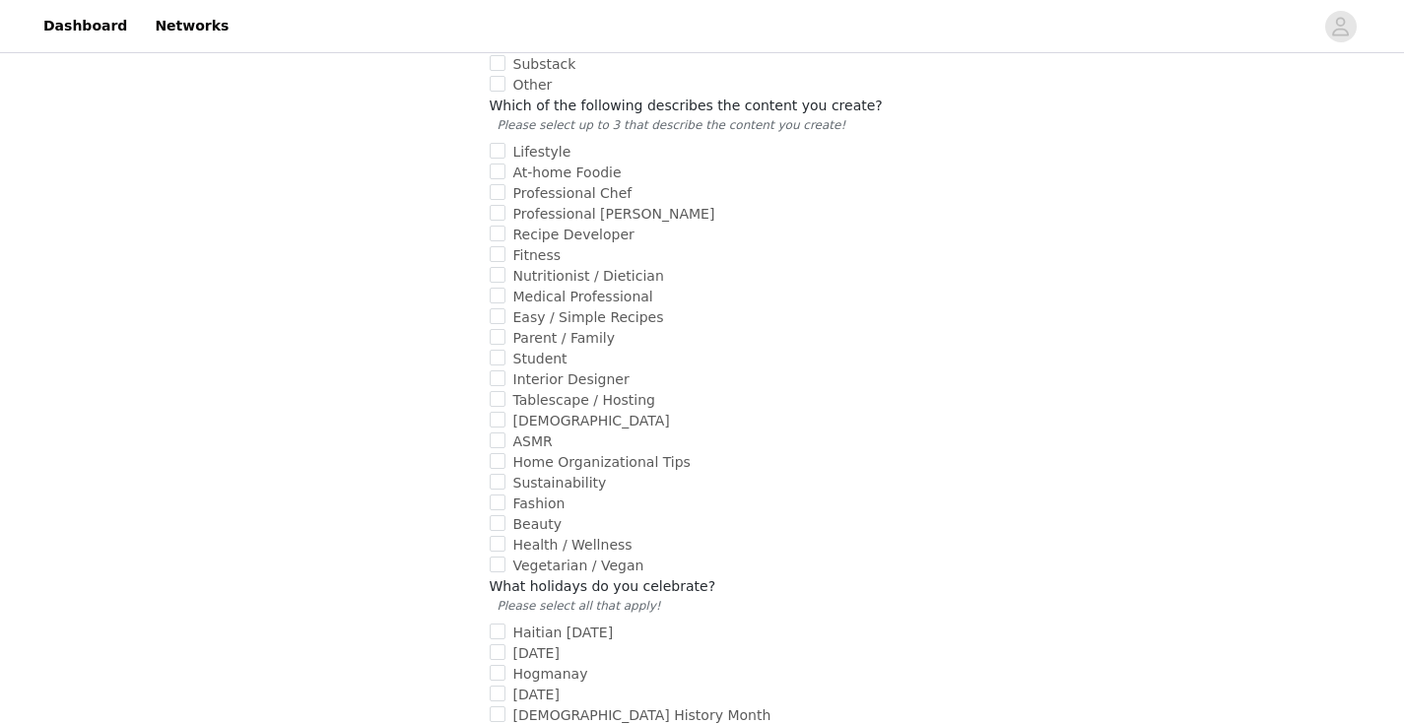
scroll to position [938, 0]
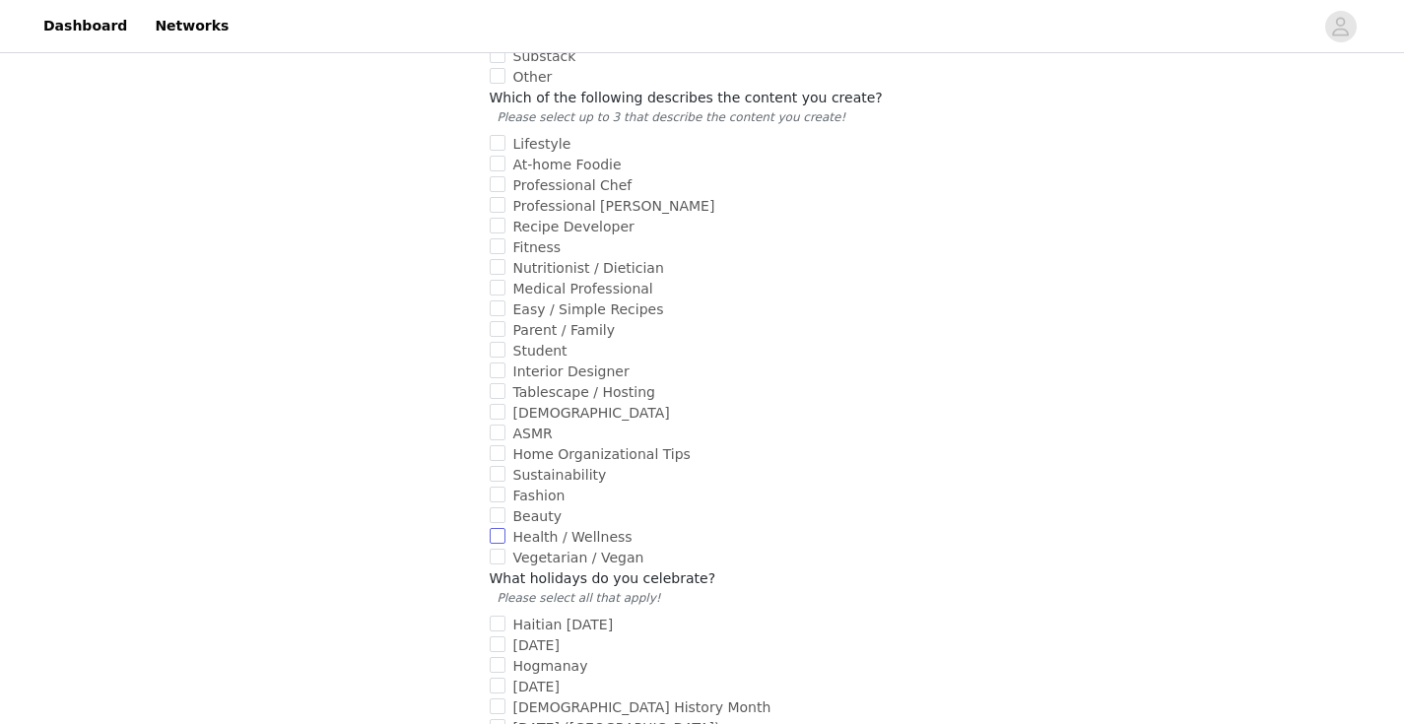
click at [528, 529] on span "Health / Wellness" at bounding box center [573, 537] width 135 height 16
click at [506, 528] on input "Health / Wellness" at bounding box center [498, 536] width 16 height 16
checkbox input "true"
click at [523, 509] on span "Beauty" at bounding box center [538, 517] width 64 height 16
click at [506, 508] on input "Beauty" at bounding box center [498, 516] width 16 height 16
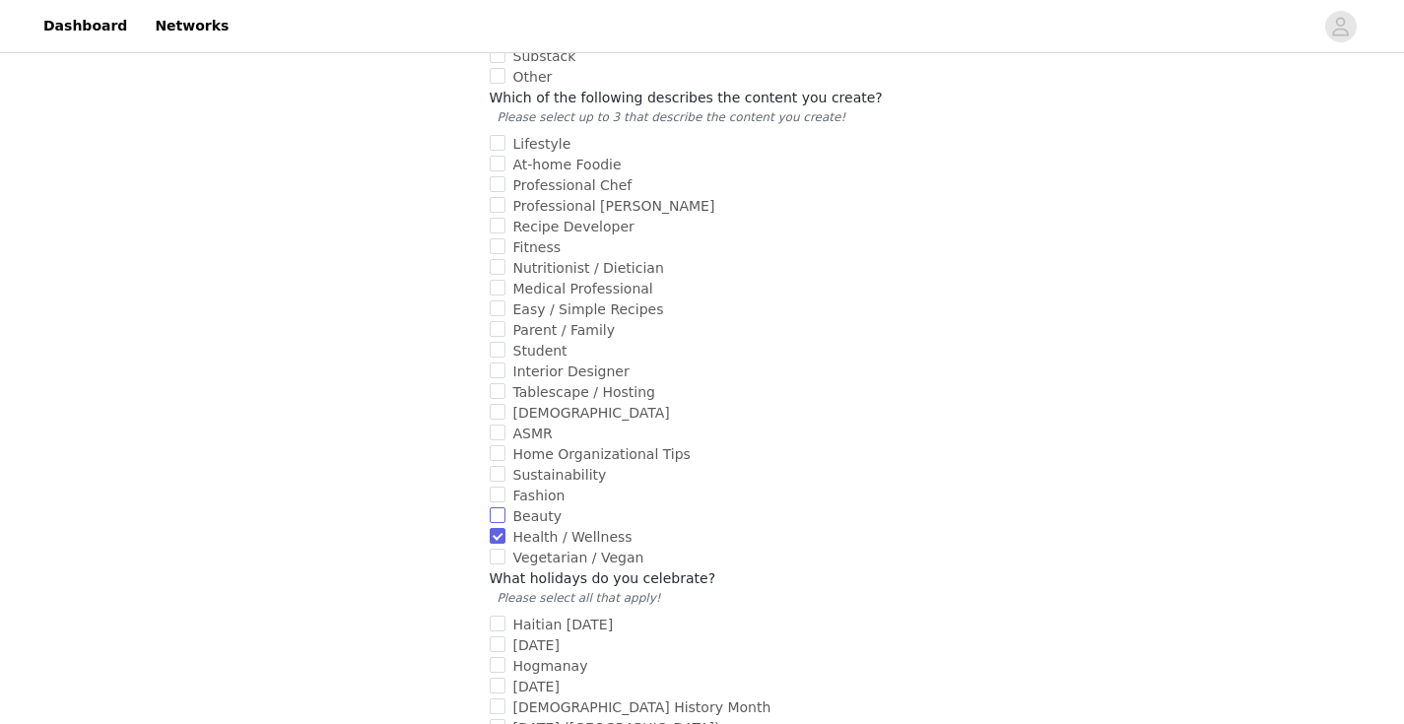
checkbox input "true"
click at [558, 157] on span "At-home Foodie" at bounding box center [568, 165] width 124 height 16
click at [506, 156] on input "At-home Foodie" at bounding box center [498, 164] width 16 height 16
checkbox input "true"
click at [555, 136] on span "Lifestyle" at bounding box center [543, 144] width 74 height 16
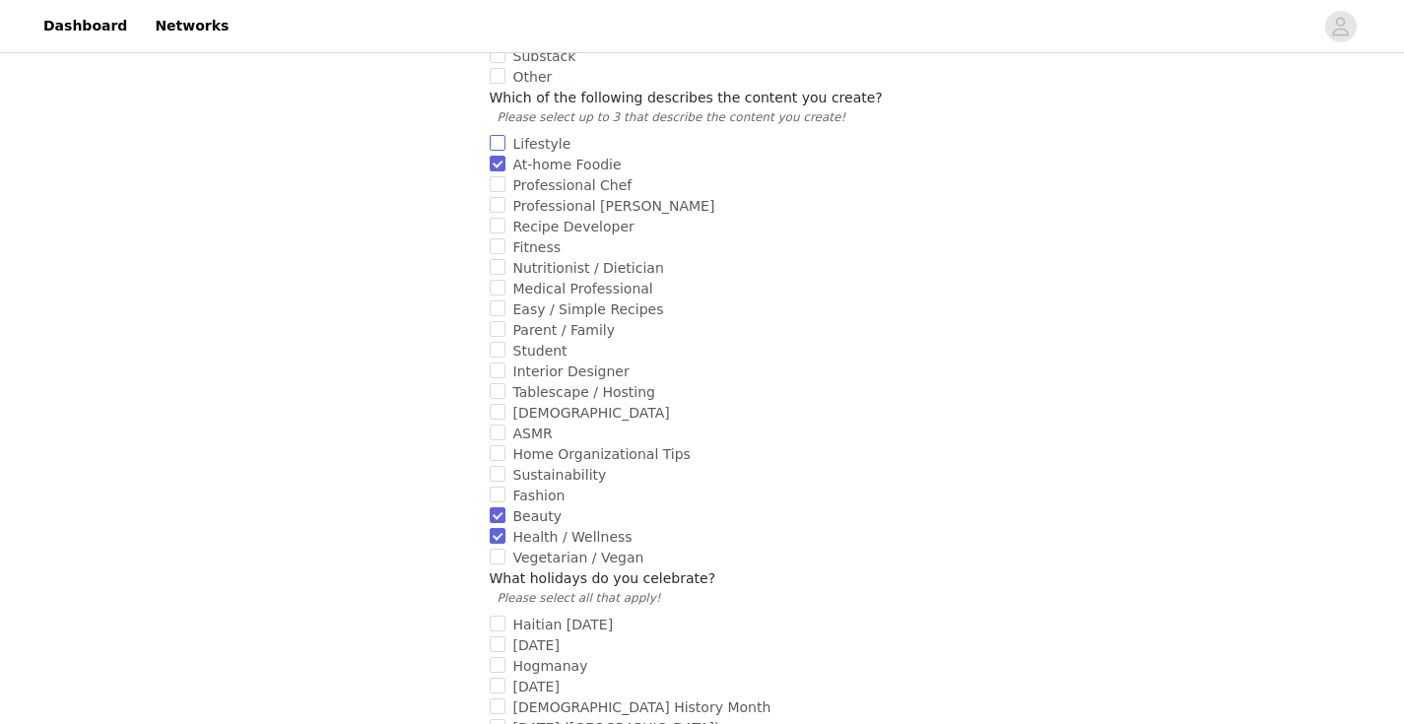
click at [506, 135] on input "Lifestyle" at bounding box center [498, 143] width 16 height 16
checkbox input "true"
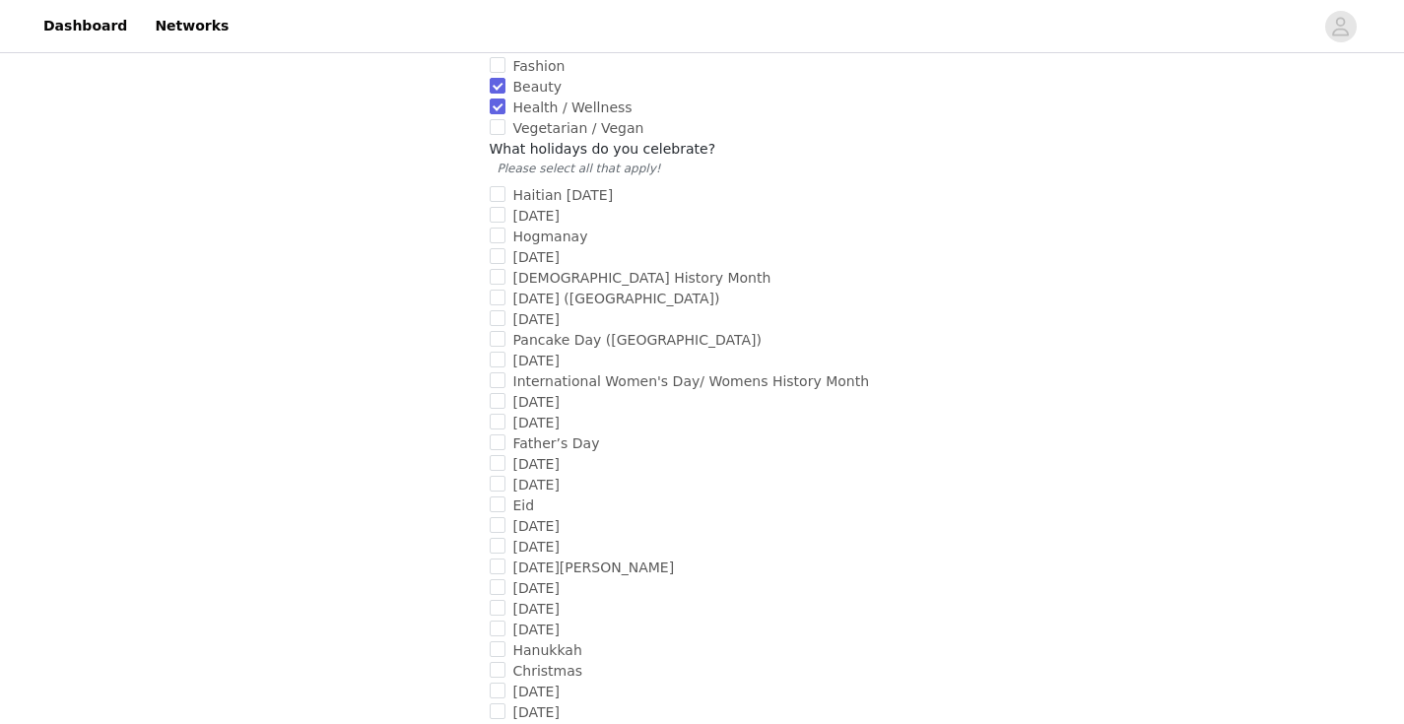
scroll to position [1371, 0]
click at [561, 205] on span "[DATE]" at bounding box center [537, 213] width 62 height 16
click at [506, 204] on input "[DATE]" at bounding box center [498, 212] width 16 height 16
checkbox input "true"
click at [550, 246] on span "[DATE]" at bounding box center [537, 254] width 62 height 16
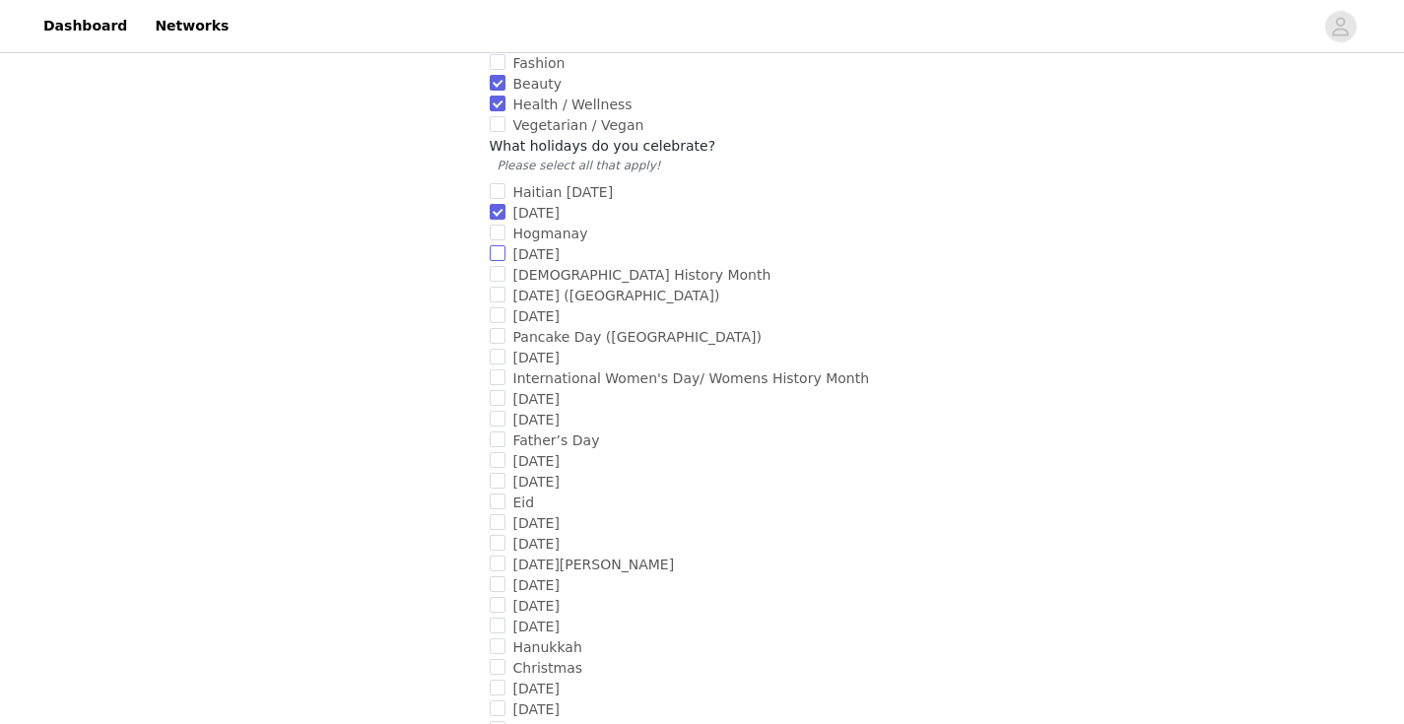
click at [506, 245] on input "[DATE]" at bounding box center [498, 253] width 16 height 16
checkbox input "true"
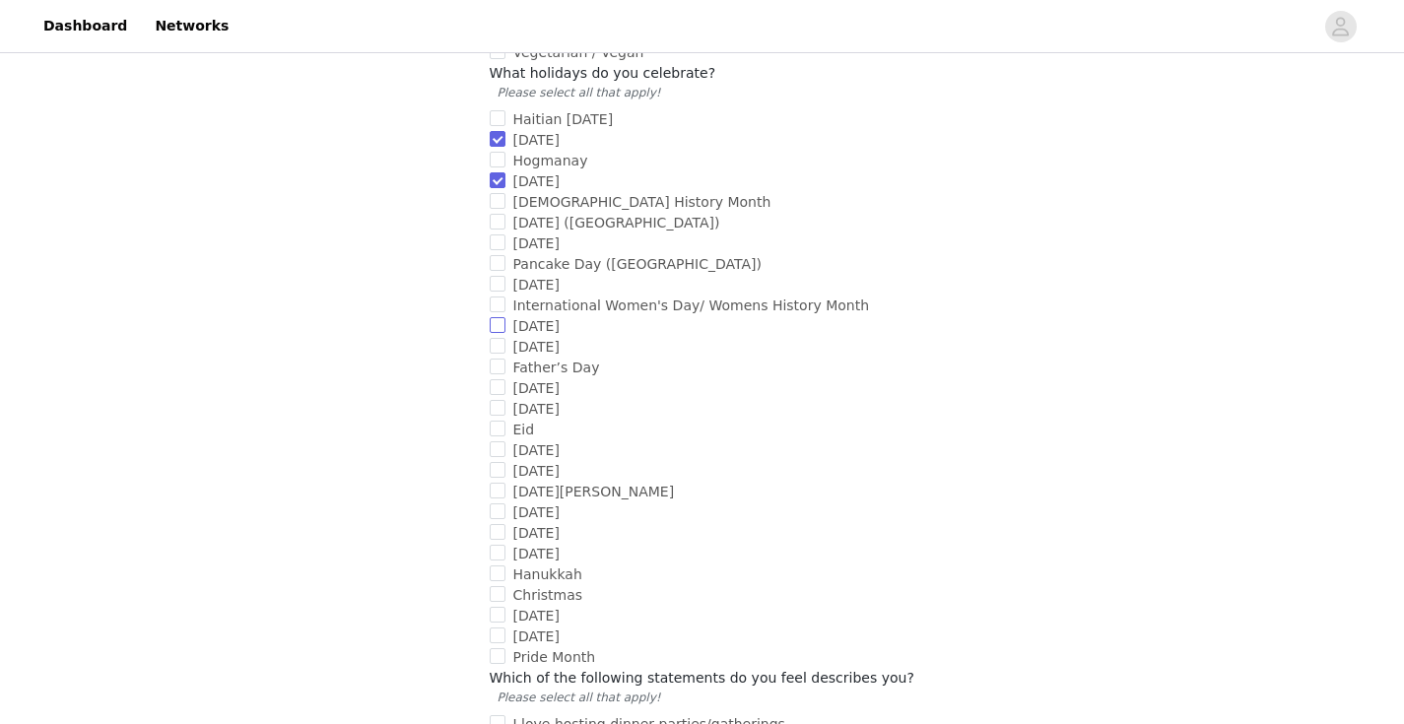
scroll to position [1448, 0]
click at [531, 294] on span "International Women's Day/ Womens History Month" at bounding box center [692, 302] width 373 height 16
click at [506, 293] on input "International Women's Day/ Womens History Month" at bounding box center [498, 301] width 16 height 16
checkbox input "true"
click at [514, 439] on span "[DATE]" at bounding box center [537, 447] width 62 height 16
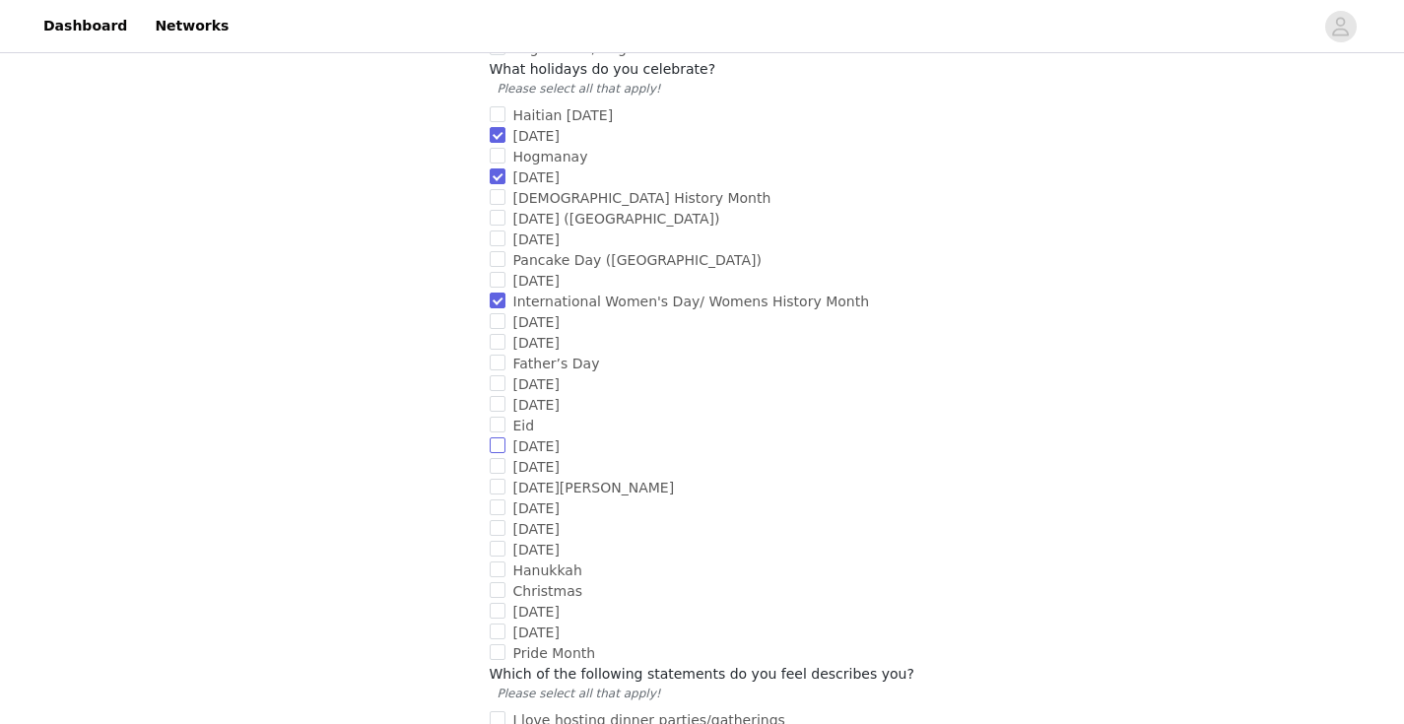
click at [506, 438] on input "[DATE]" at bounding box center [498, 446] width 16 height 16
checkbox input "true"
click at [500, 479] on input "[DATE][PERSON_NAME]" at bounding box center [498, 487] width 16 height 16
checkbox input "true"
click at [505, 500] on input "[DATE]" at bounding box center [498, 508] width 16 height 16
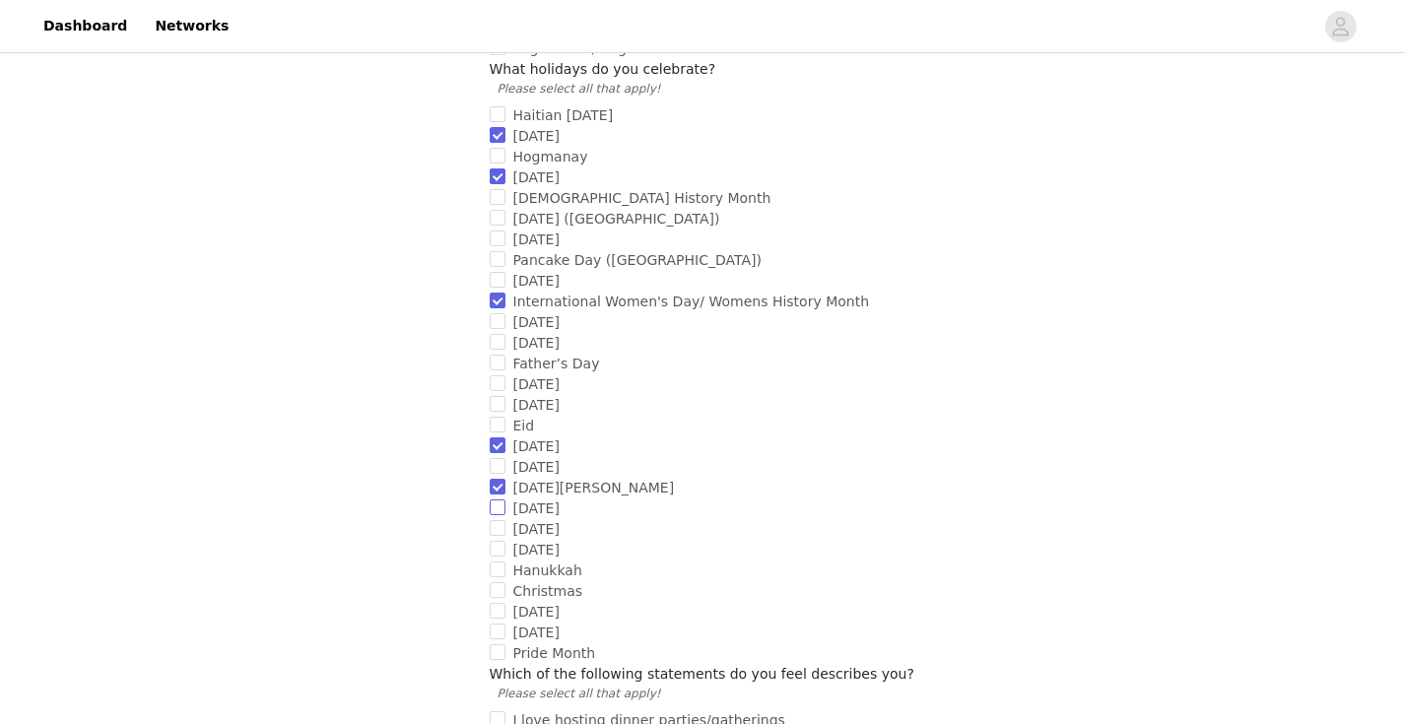
checkbox input "true"
click at [498, 541] on input "[DATE]" at bounding box center [498, 549] width 16 height 16
checkbox input "true"
click at [495, 581] on label "Christmas" at bounding box center [699, 591] width 418 height 21
click at [495, 582] on input "Christmas" at bounding box center [498, 590] width 16 height 16
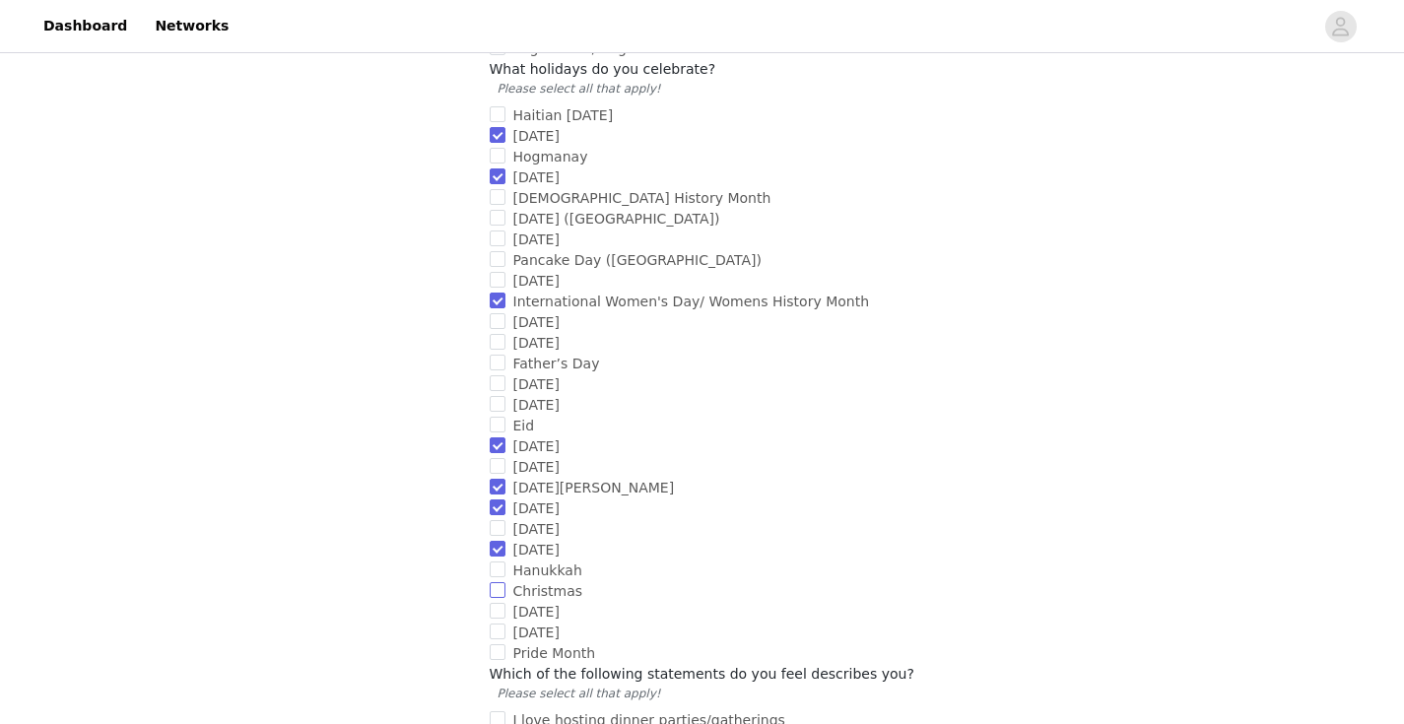
checkbox input "true"
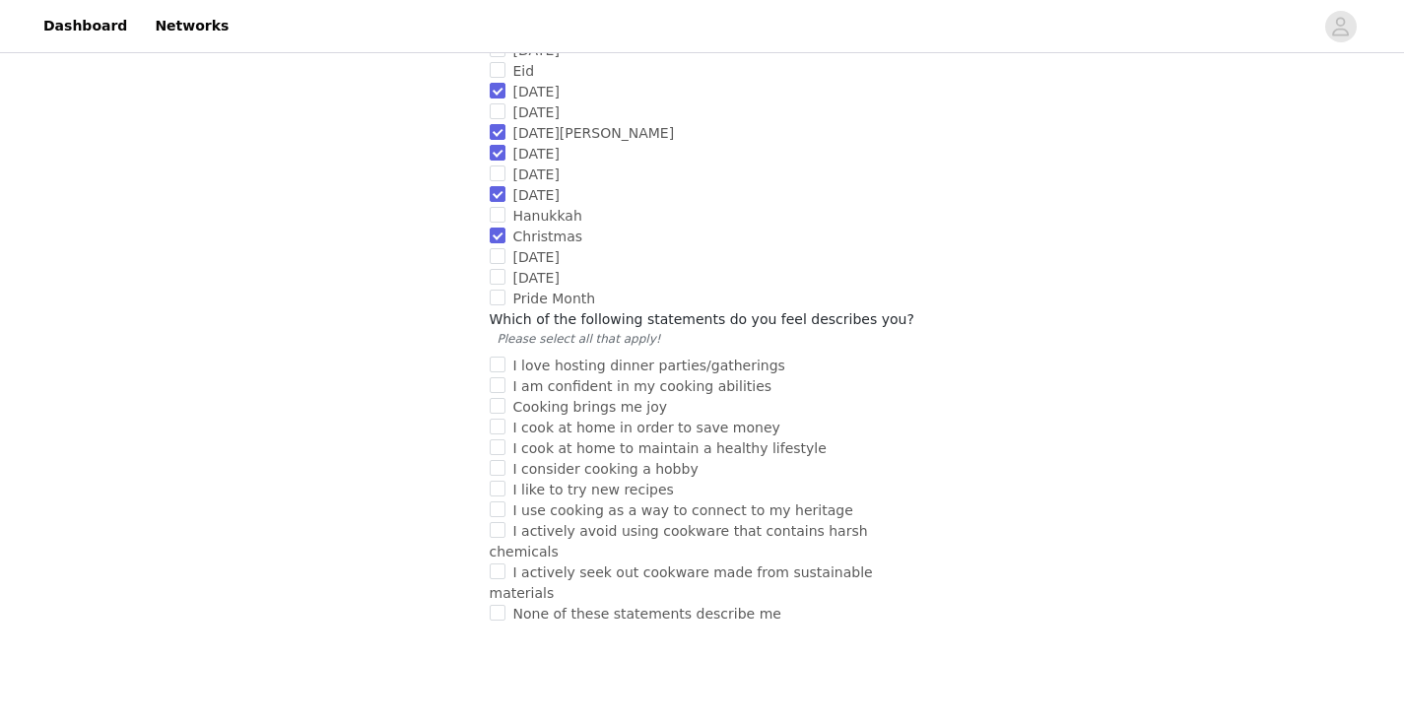
scroll to position [1810, 0]
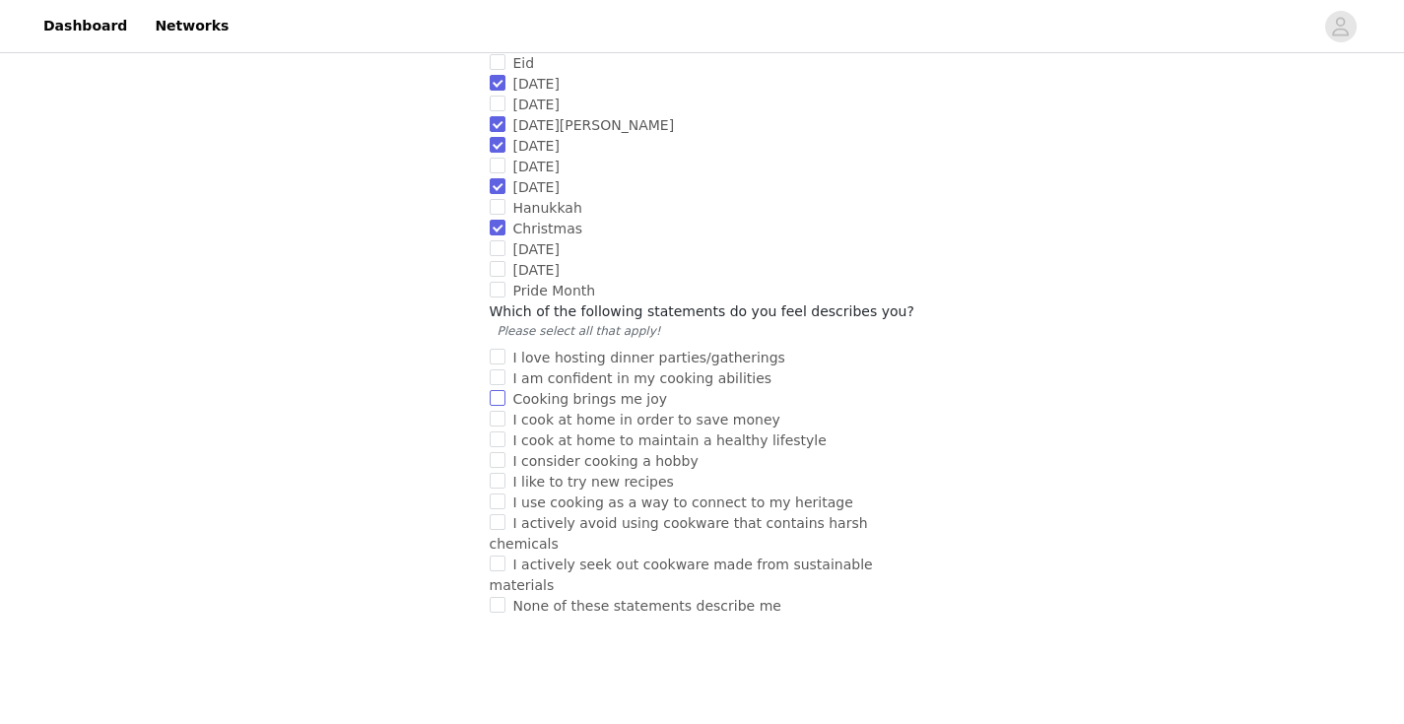
click at [553, 391] on span "Cooking brings me joy" at bounding box center [591, 399] width 170 height 16
click at [506, 390] on input "Cooking brings me joy" at bounding box center [498, 398] width 16 height 16
checkbox input "true"
click at [553, 412] on span "I cook at home in order to save money" at bounding box center [647, 420] width 283 height 16
click at [506, 411] on input "I cook at home in order to save money" at bounding box center [498, 419] width 16 height 16
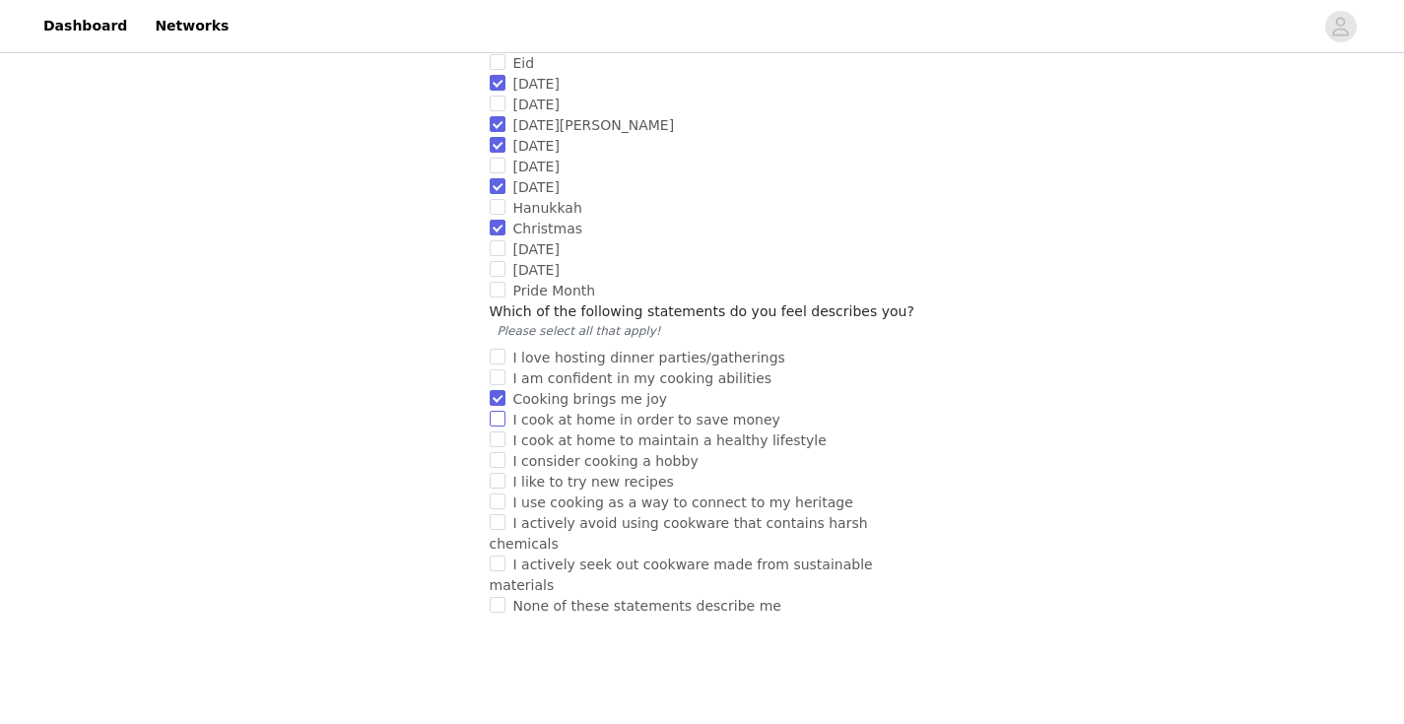
checkbox input "true"
click at [542, 431] on label "I cook at home to maintain a healthy lifestyle" at bounding box center [699, 441] width 418 height 21
click at [506, 432] on input "I cook at home to maintain a healthy lifestyle" at bounding box center [498, 440] width 16 height 16
checkbox input "true"
click at [540, 474] on span "I like to try new recipes" at bounding box center [594, 482] width 176 height 16
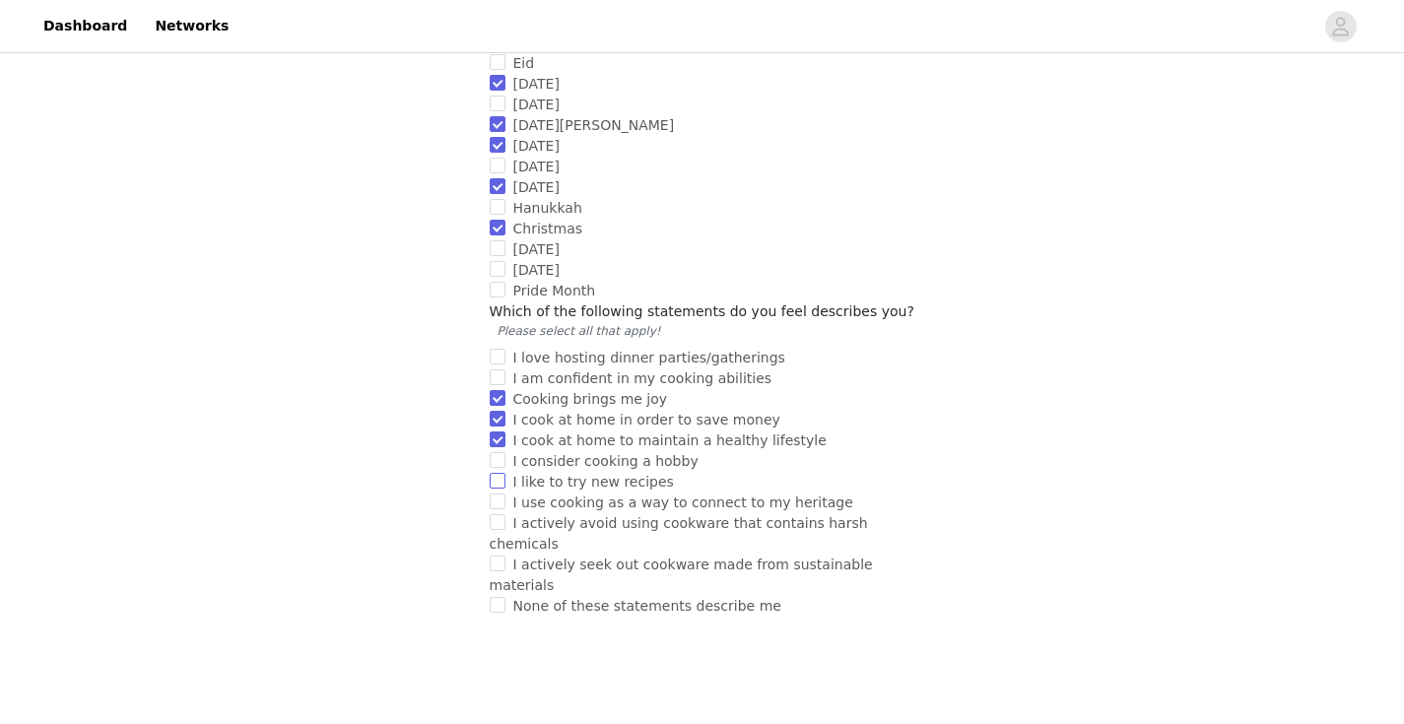
click at [506, 473] on input "I like to try new recipes" at bounding box center [498, 481] width 16 height 16
checkbox input "true"
click at [537, 495] on span "I use cooking as a way to connect to my heritage" at bounding box center [684, 503] width 356 height 16
click at [506, 494] on input "I use cooking as a way to connect to my heritage" at bounding box center [498, 502] width 16 height 16
checkbox input "true"
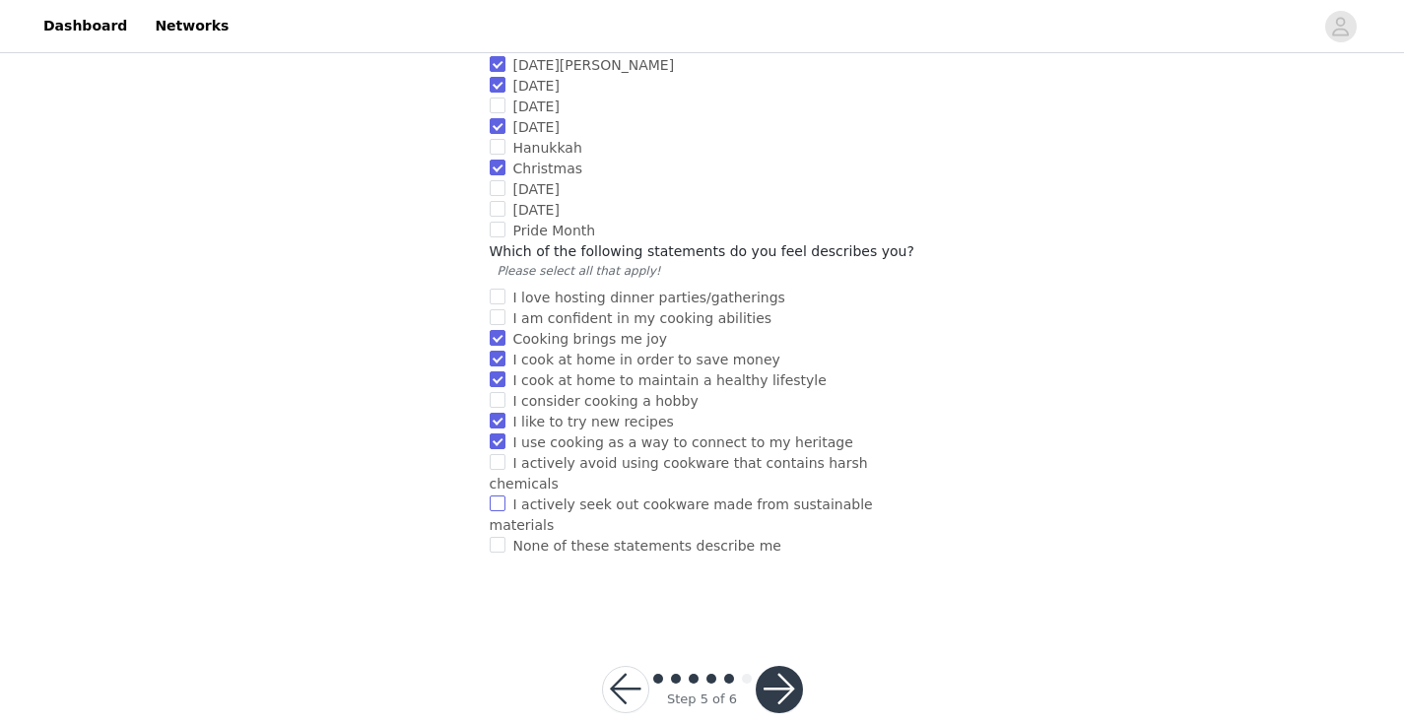
scroll to position [1885, 0]
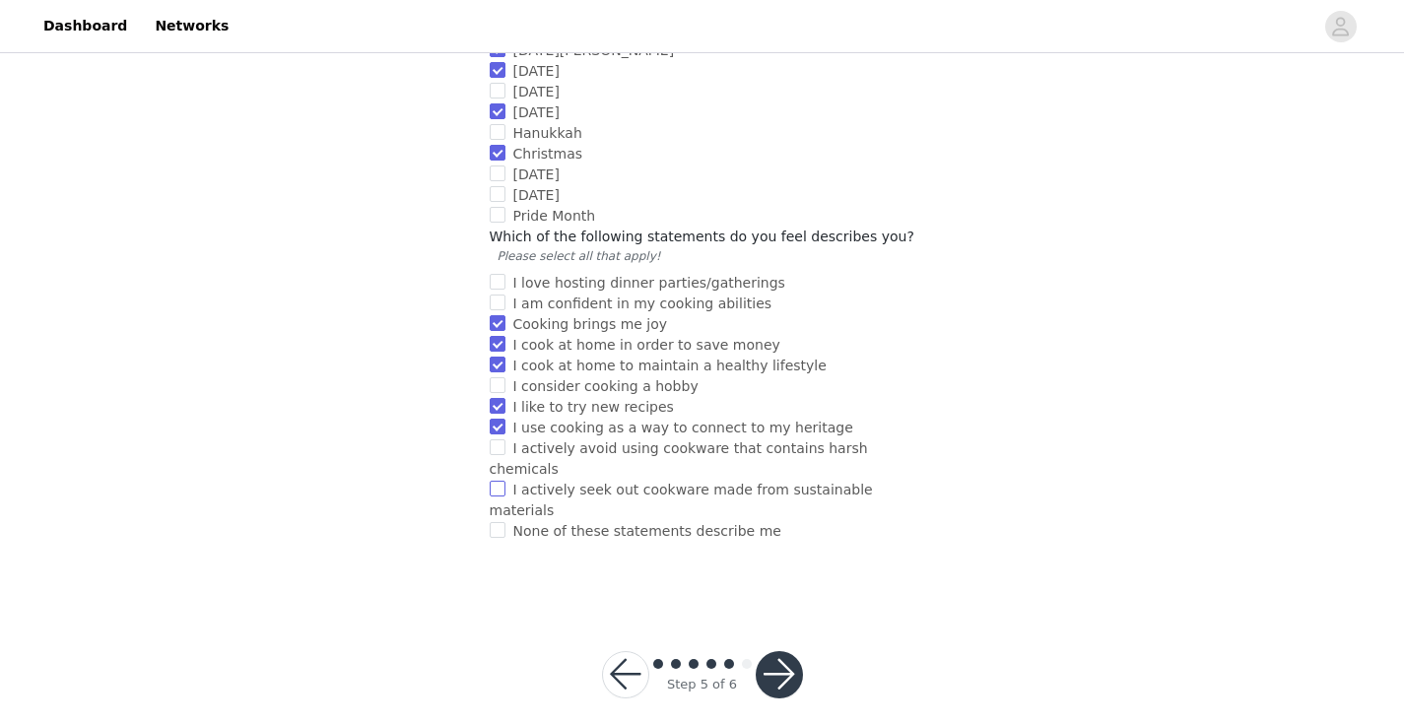
click at [692, 482] on span "I actively seek out cookware made from sustainable materials" at bounding box center [681, 500] width 383 height 36
click at [506, 481] on input "I actively seek out cookware made from sustainable materials" at bounding box center [498, 489] width 16 height 16
checkbox input "true"
click at [735, 441] on span "I actively avoid using cookware that contains harsh chemicals" at bounding box center [679, 459] width 378 height 36
click at [506, 440] on input "I actively avoid using cookware that contains harsh chemicals" at bounding box center [498, 448] width 16 height 16
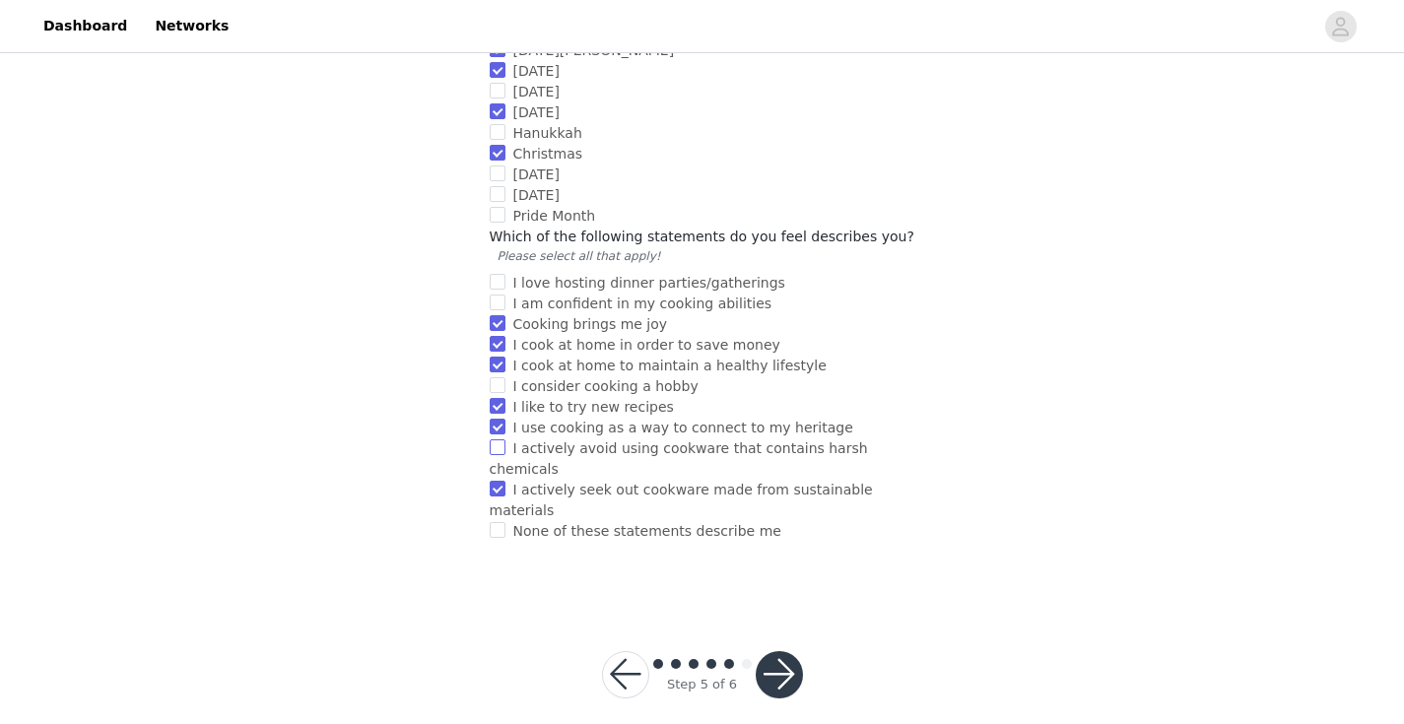
checkbox input "true"
click at [726, 482] on span "I actively seek out cookware made from sustainable materials" at bounding box center [681, 500] width 383 height 36
click at [506, 481] on input "I actively seek out cookware made from sustainable materials" at bounding box center [498, 489] width 16 height 16
checkbox input "false"
click at [796, 651] on button "button" at bounding box center [779, 674] width 47 height 47
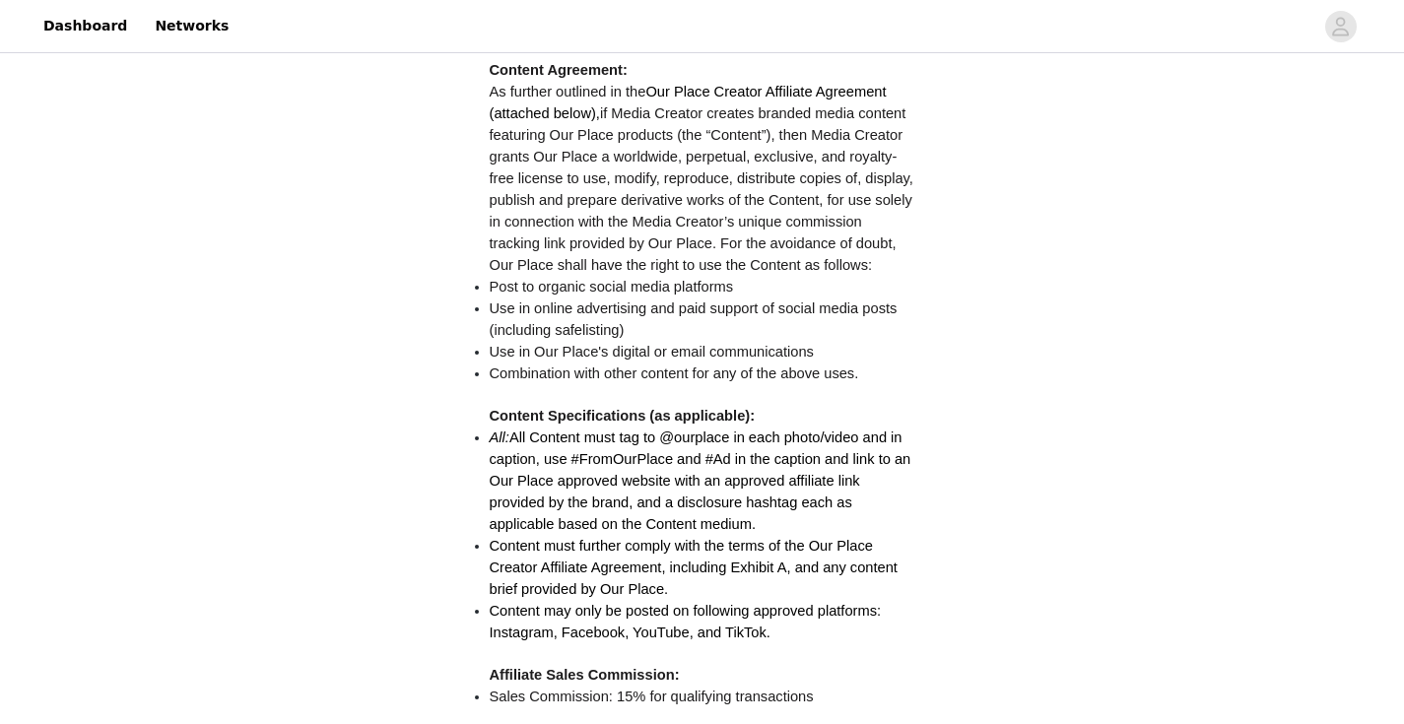
scroll to position [560, 0]
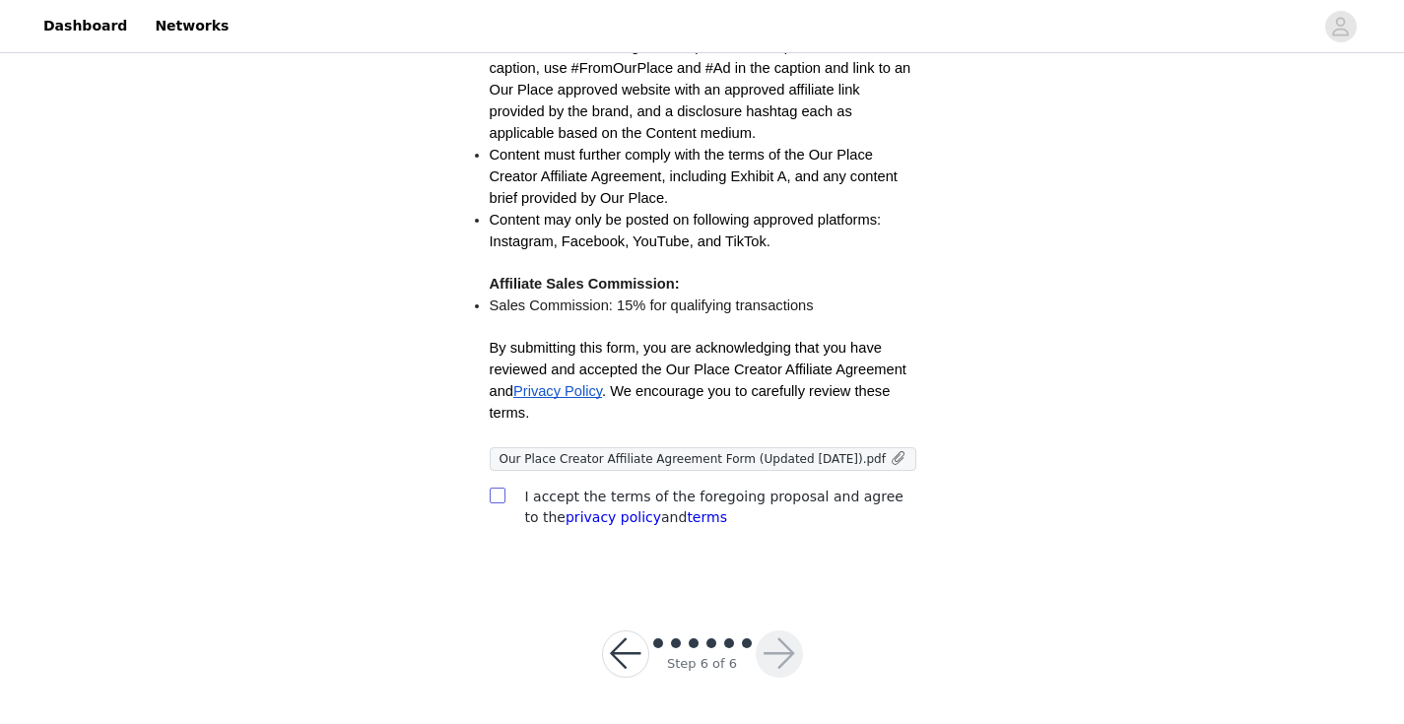
click at [504, 498] on span at bounding box center [498, 496] width 16 height 16
click at [504, 498] on input "checkbox" at bounding box center [497, 495] width 14 height 14
checkbox input "true"
click at [779, 662] on button "button" at bounding box center [779, 654] width 47 height 47
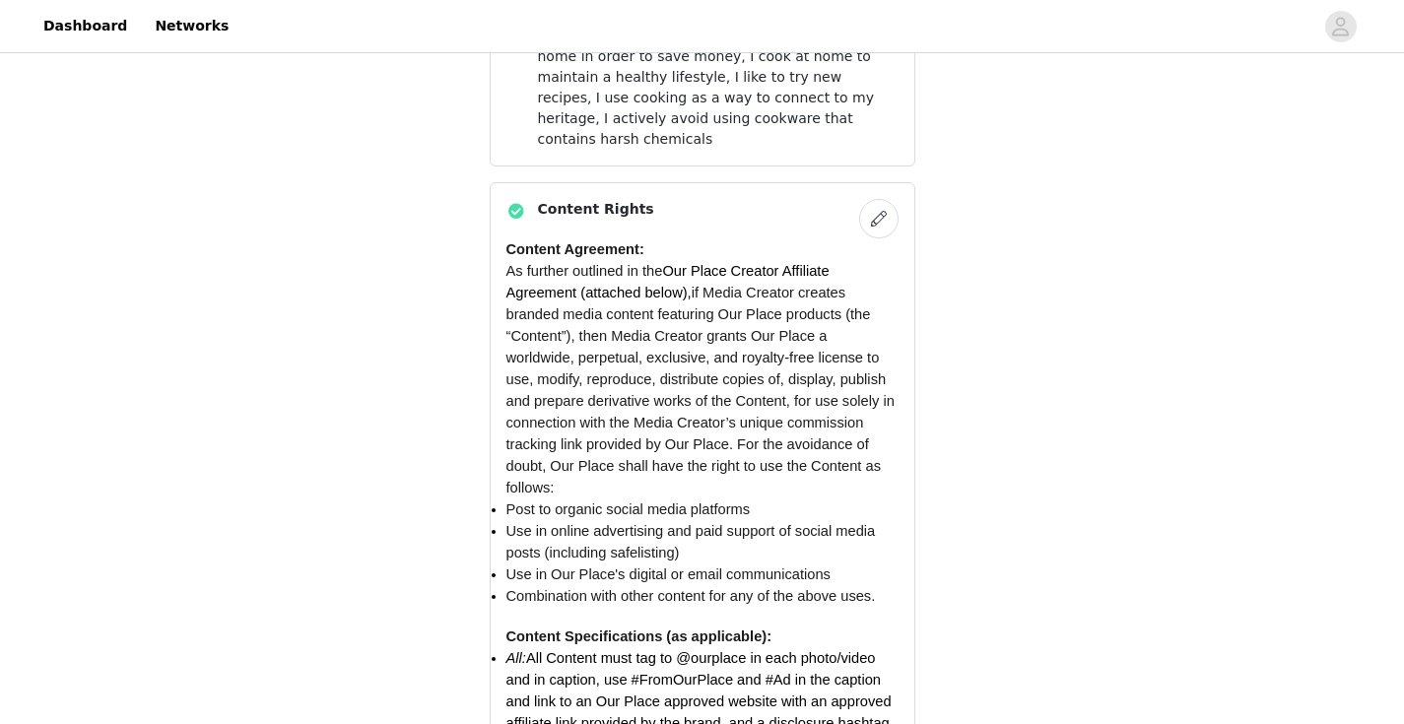
scroll to position [1768, 0]
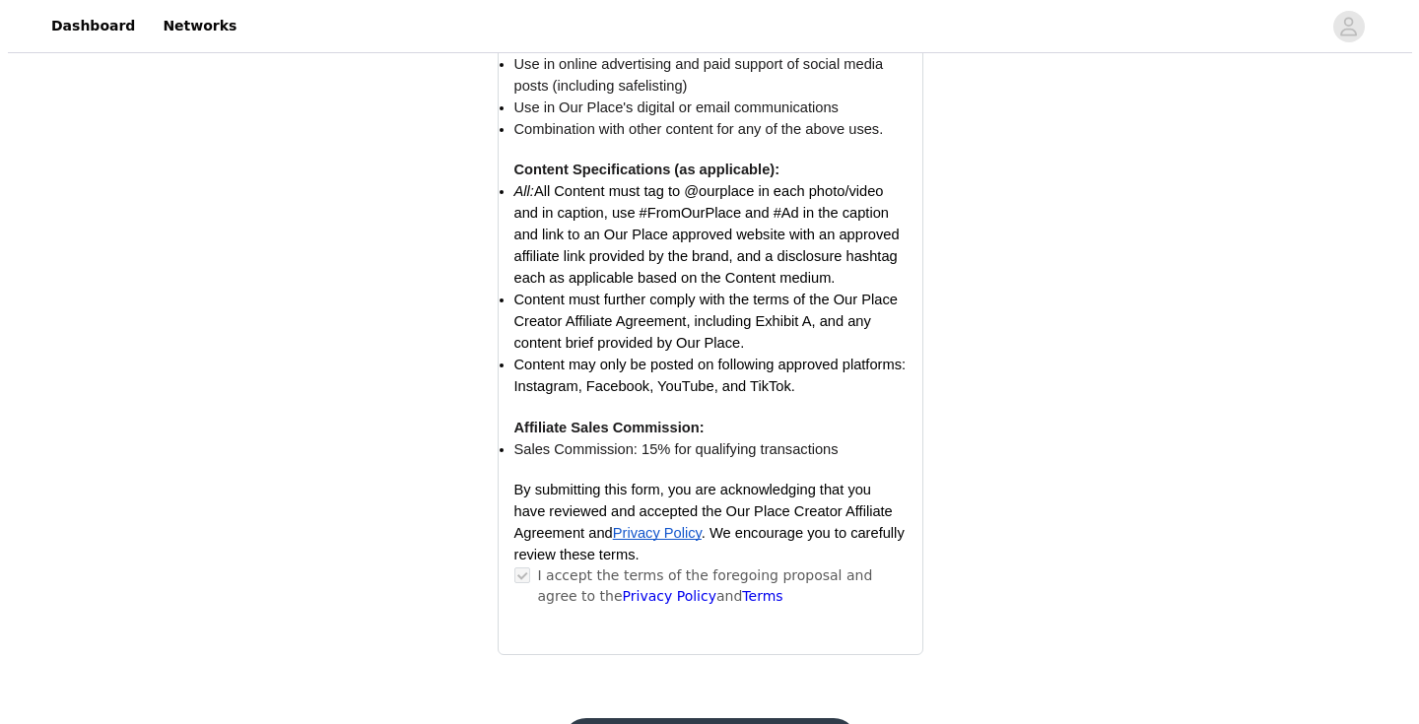
scroll to position [0, 0]
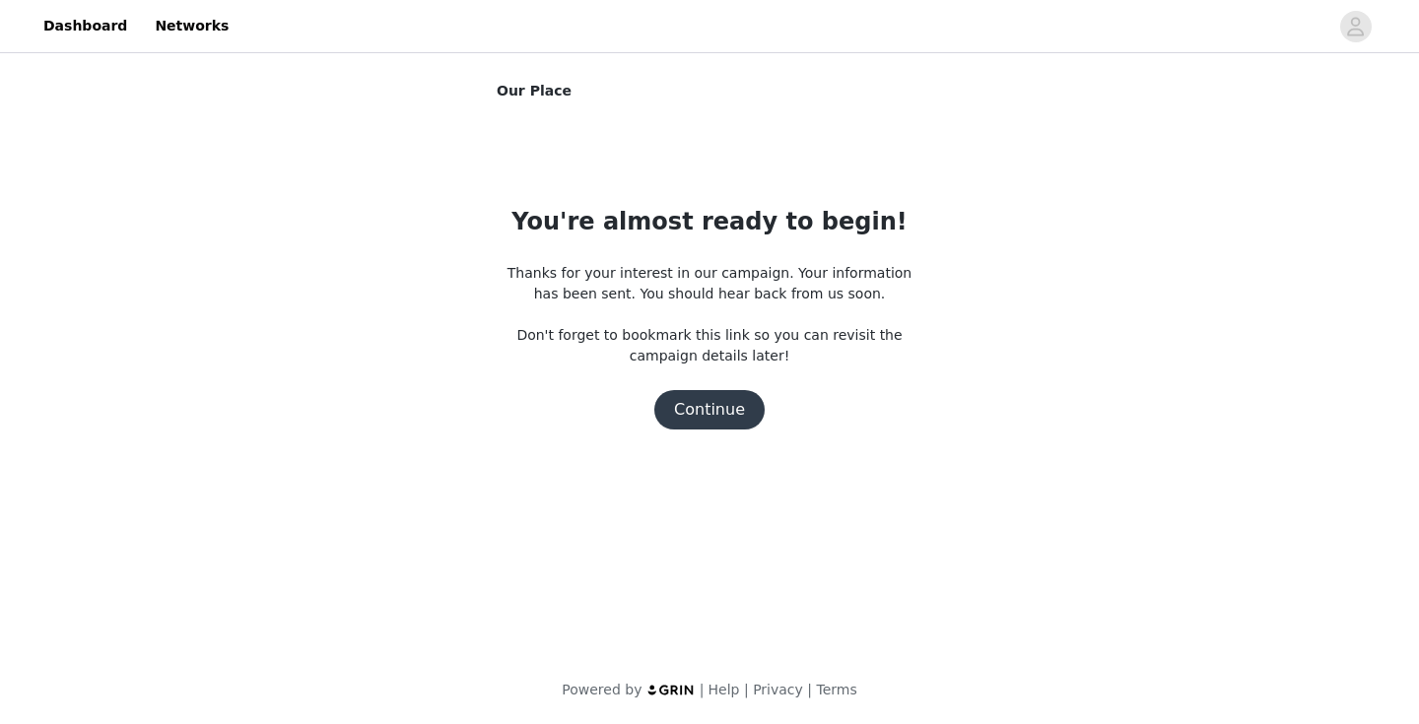
click at [722, 400] on button "Continue" at bounding box center [709, 409] width 110 height 39
